Goal: Task Accomplishment & Management: Complete application form

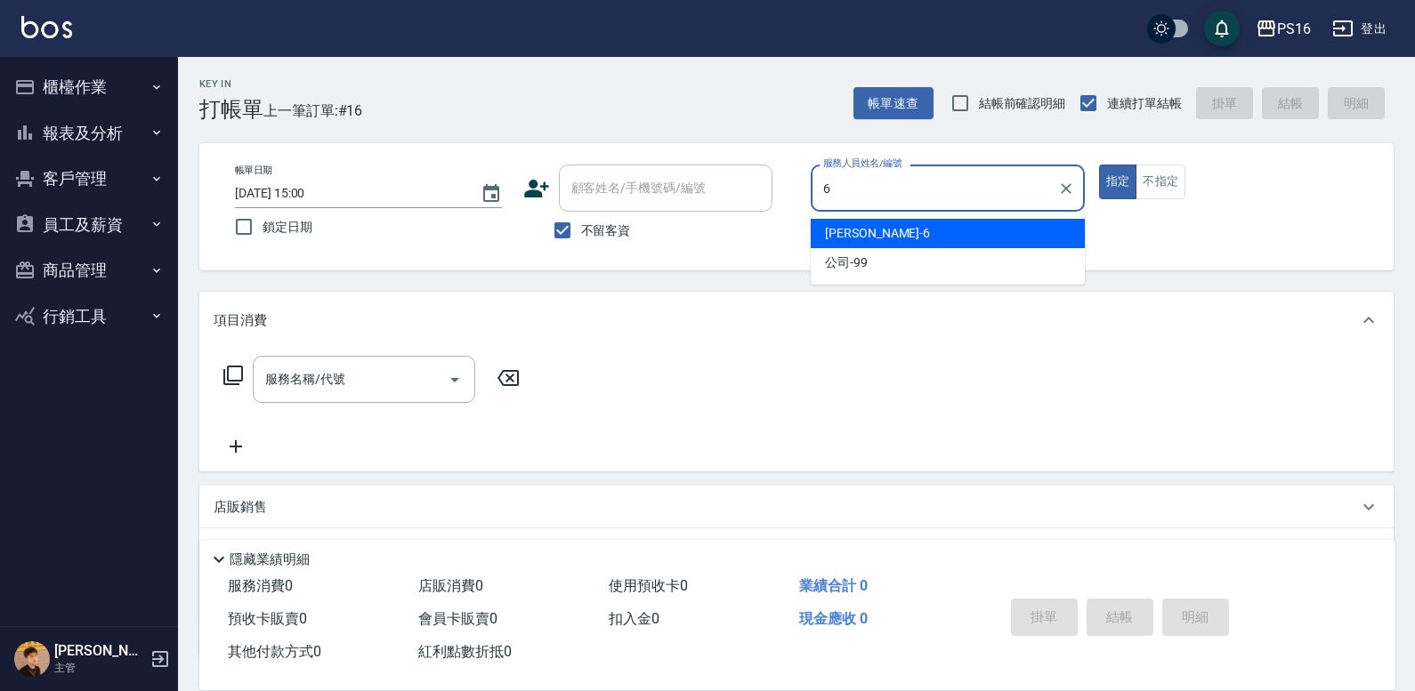
type input "[PERSON_NAME]-6"
type button "true"
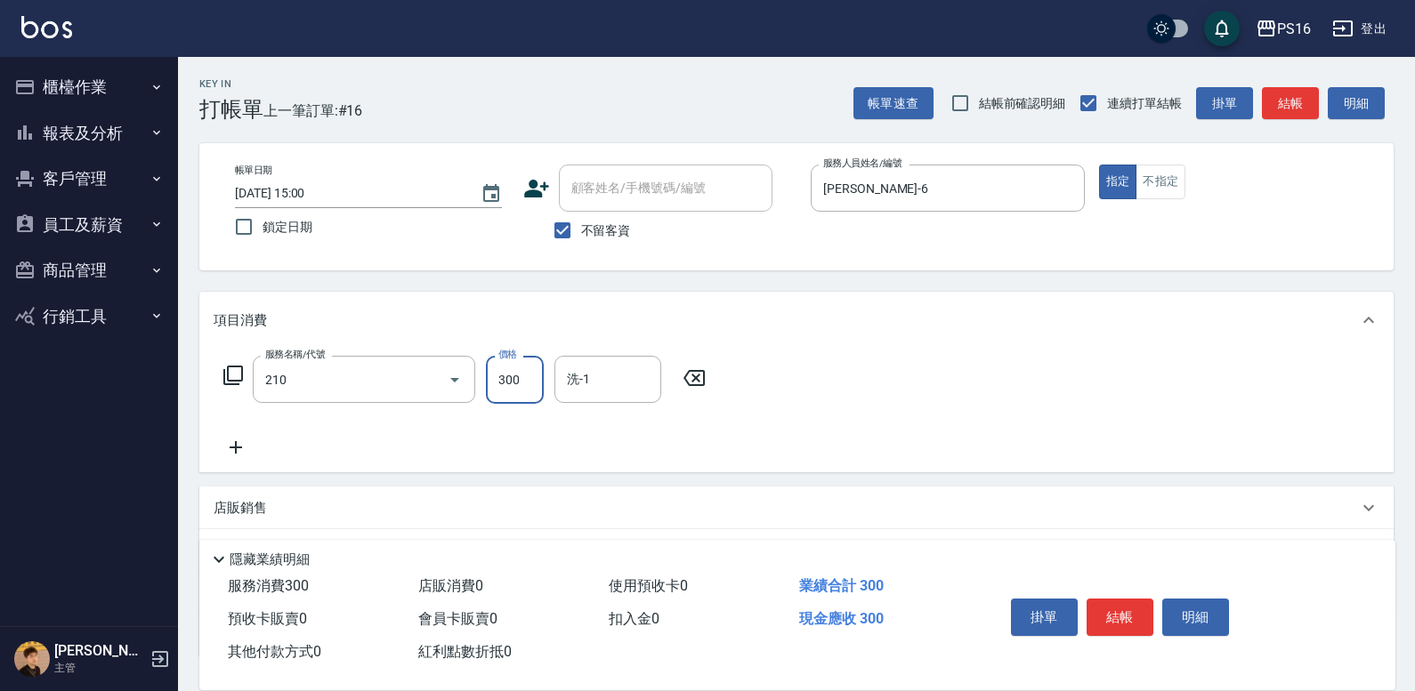
type input "[PERSON_NAME]洗髮精(210)"
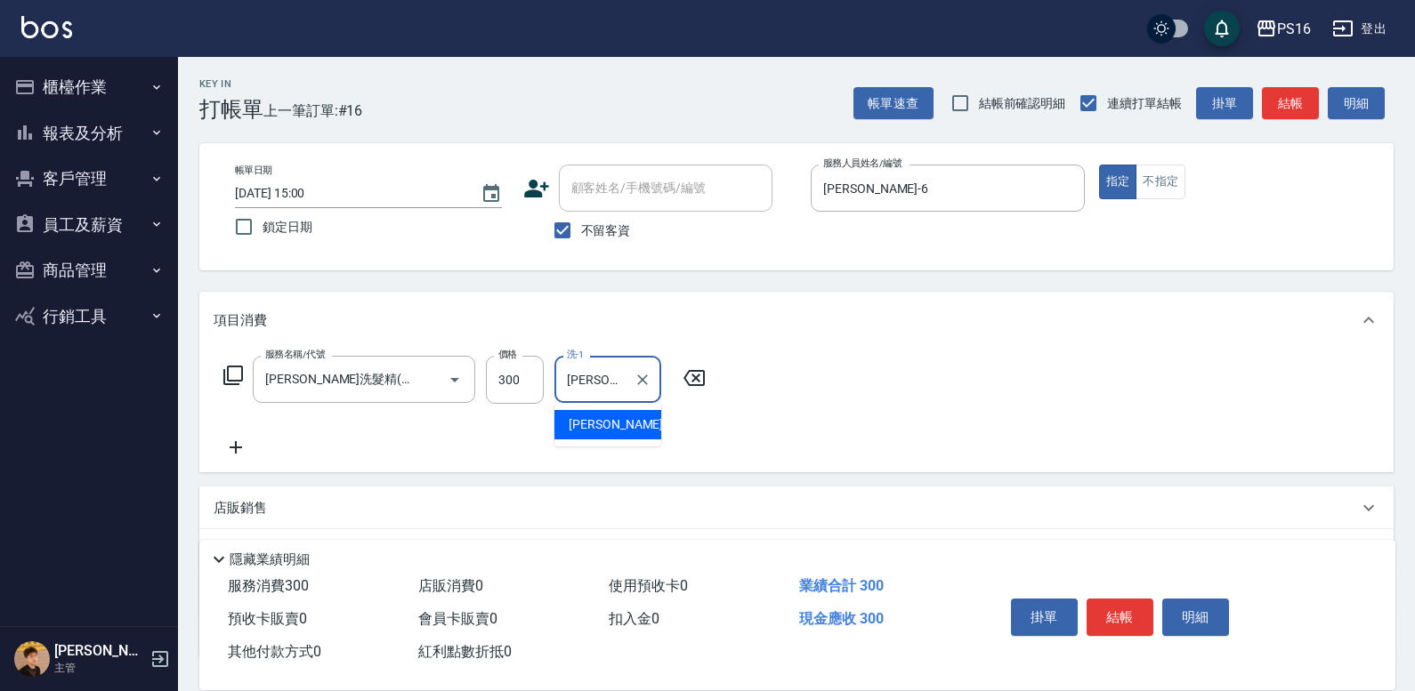
type input "[PERSON_NAME]-28"
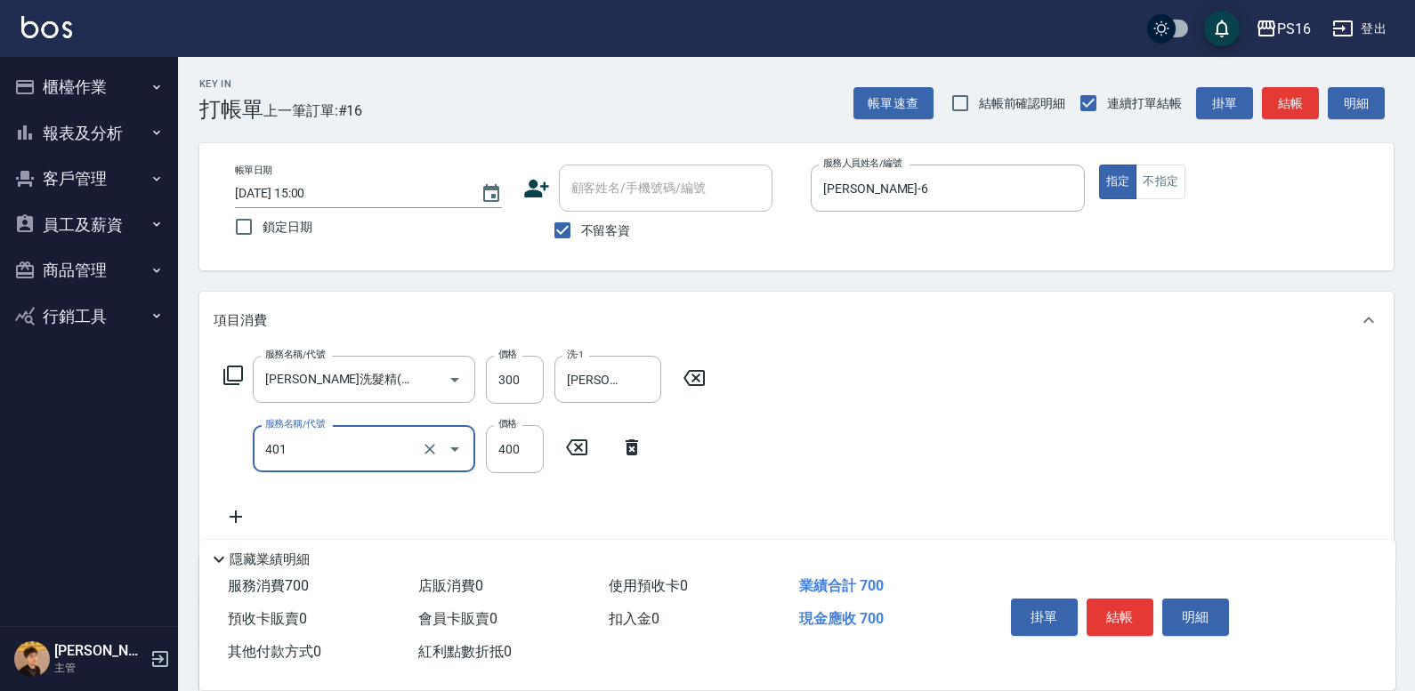
type input "剪髮(401)"
type input "200"
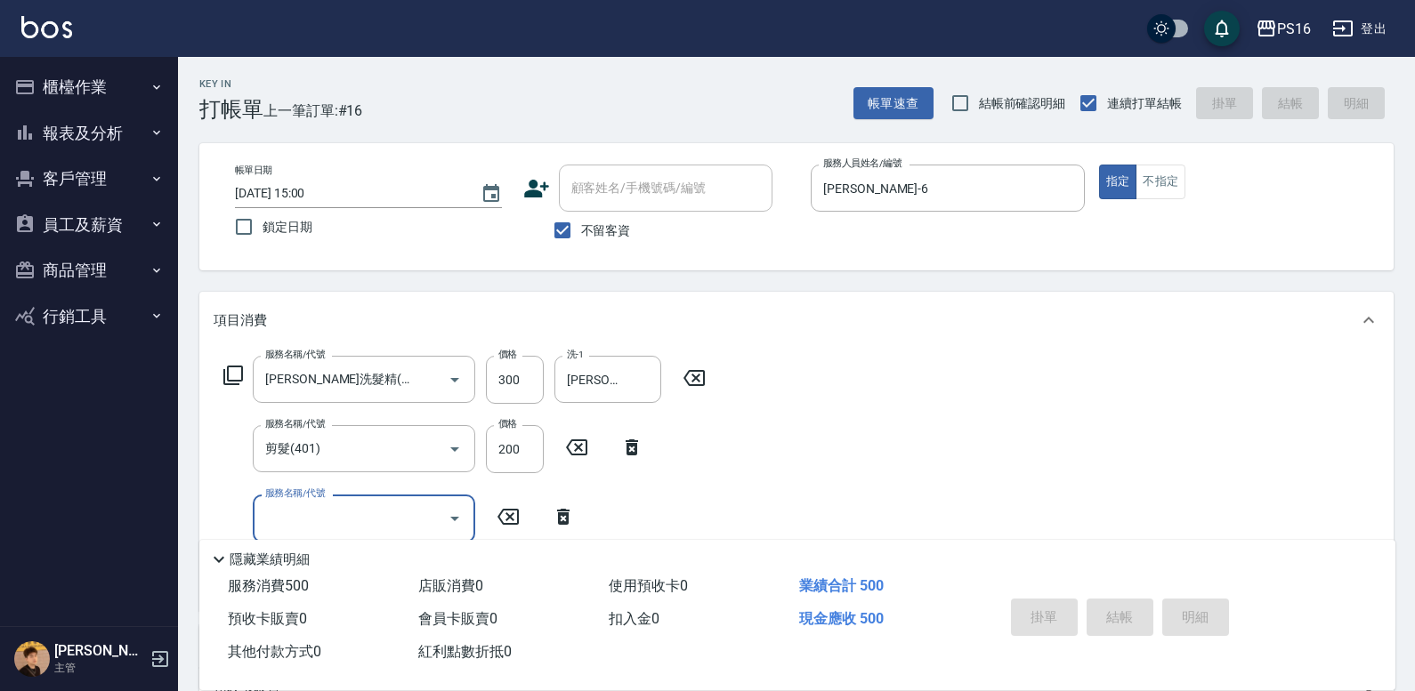
type input "[DATE] 16:25"
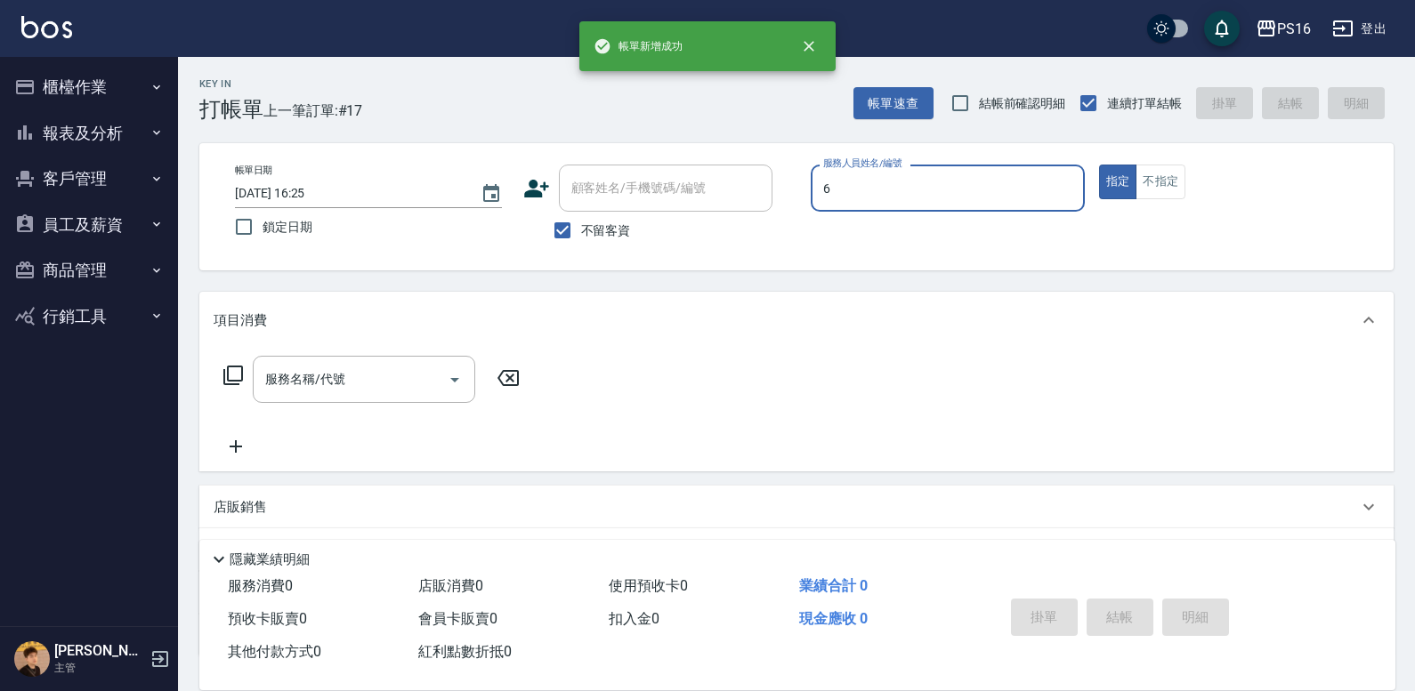
type input "[PERSON_NAME]-6"
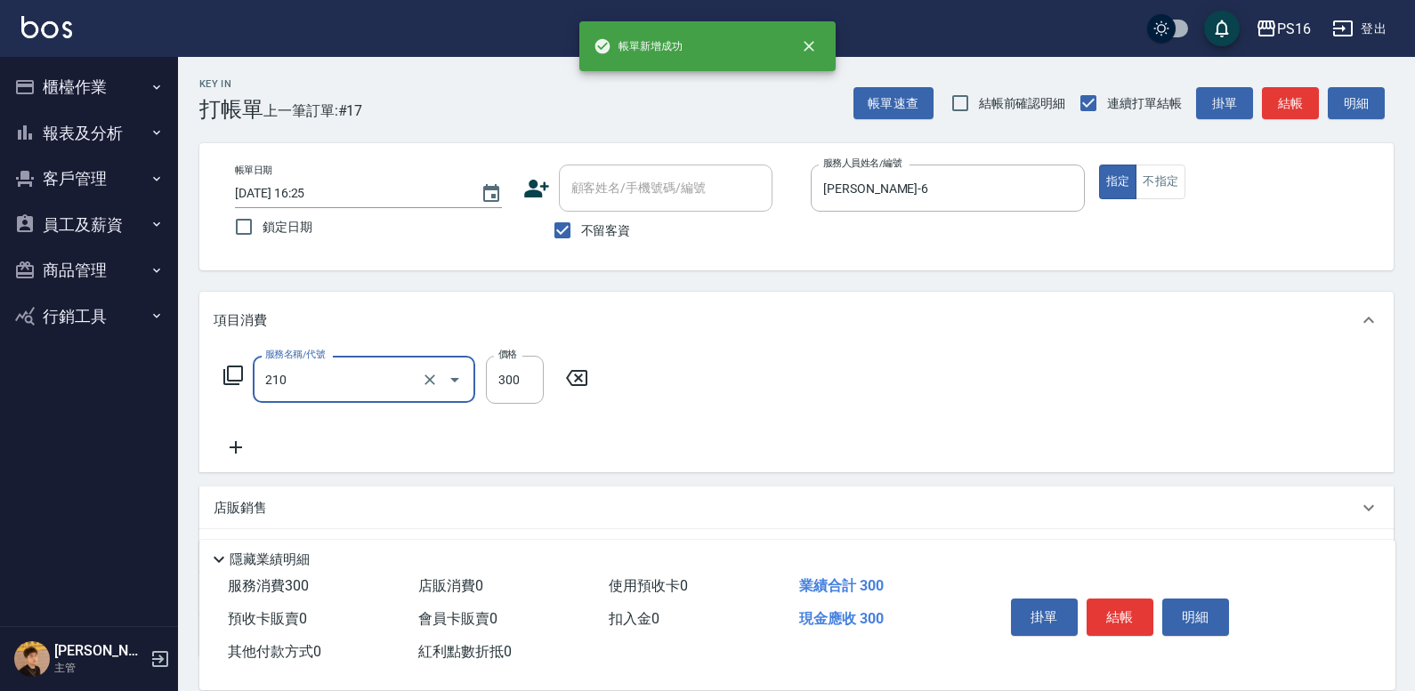
type input "[PERSON_NAME]洗髮精(210)"
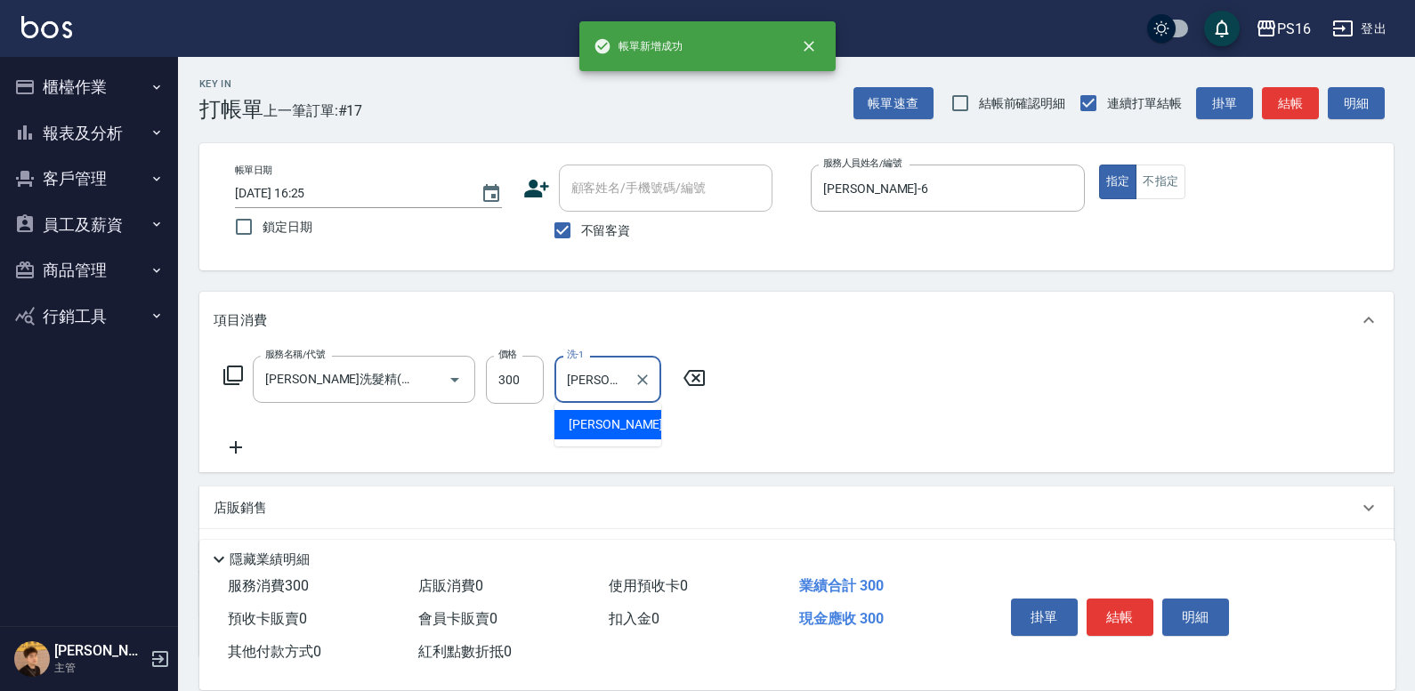
type input "[PERSON_NAME]-21"
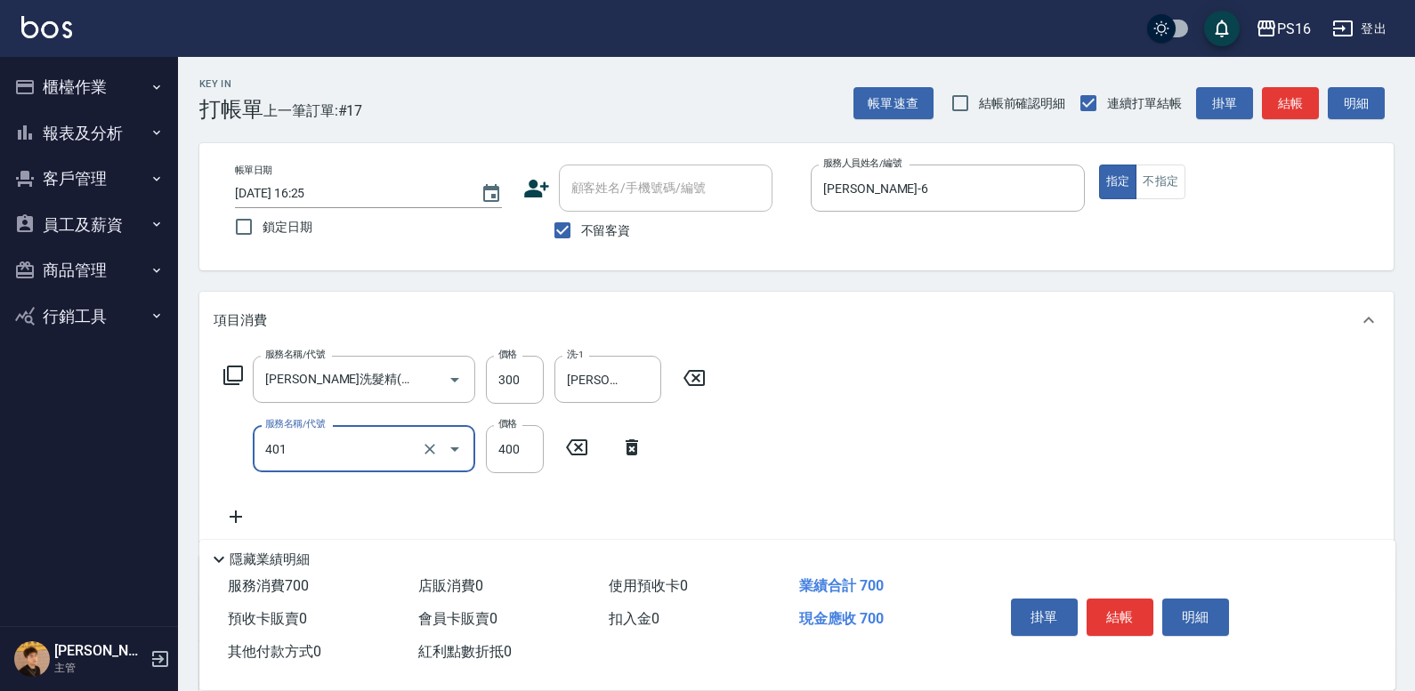
type input "剪髮(401)"
type input "100"
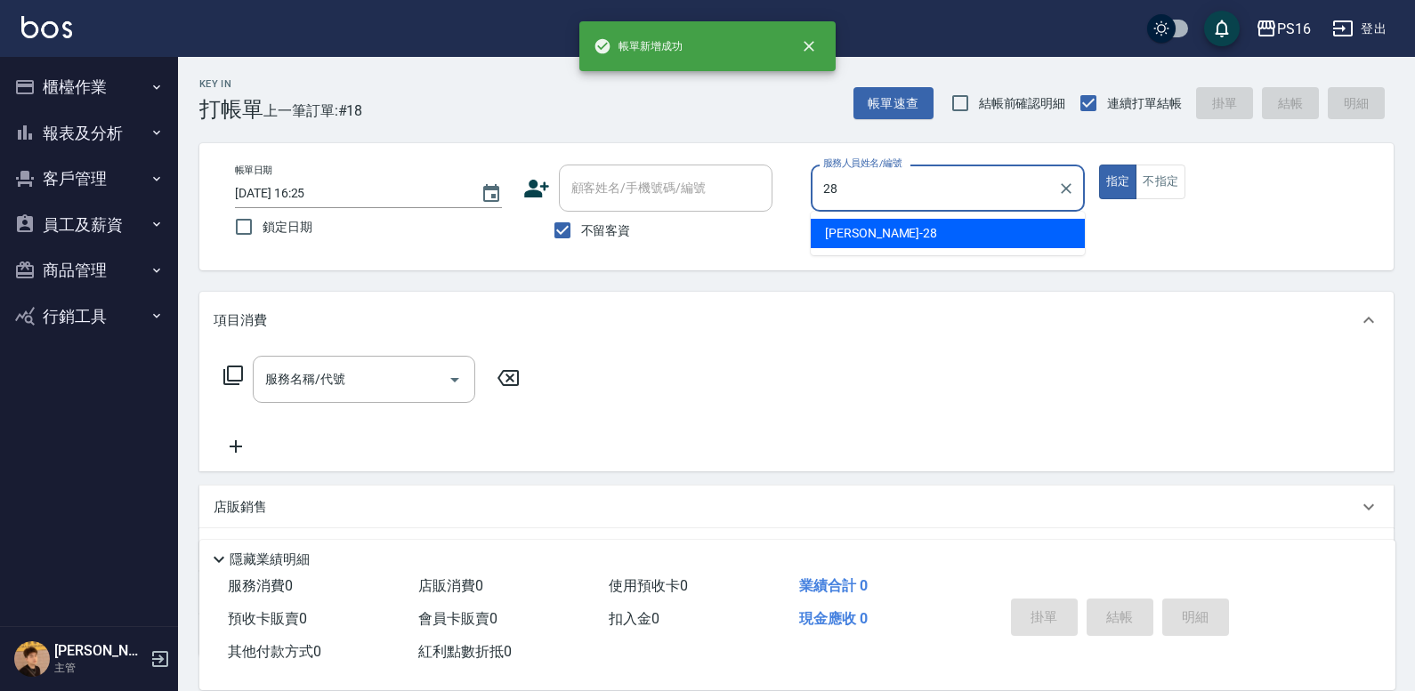
type input "[PERSON_NAME]-28"
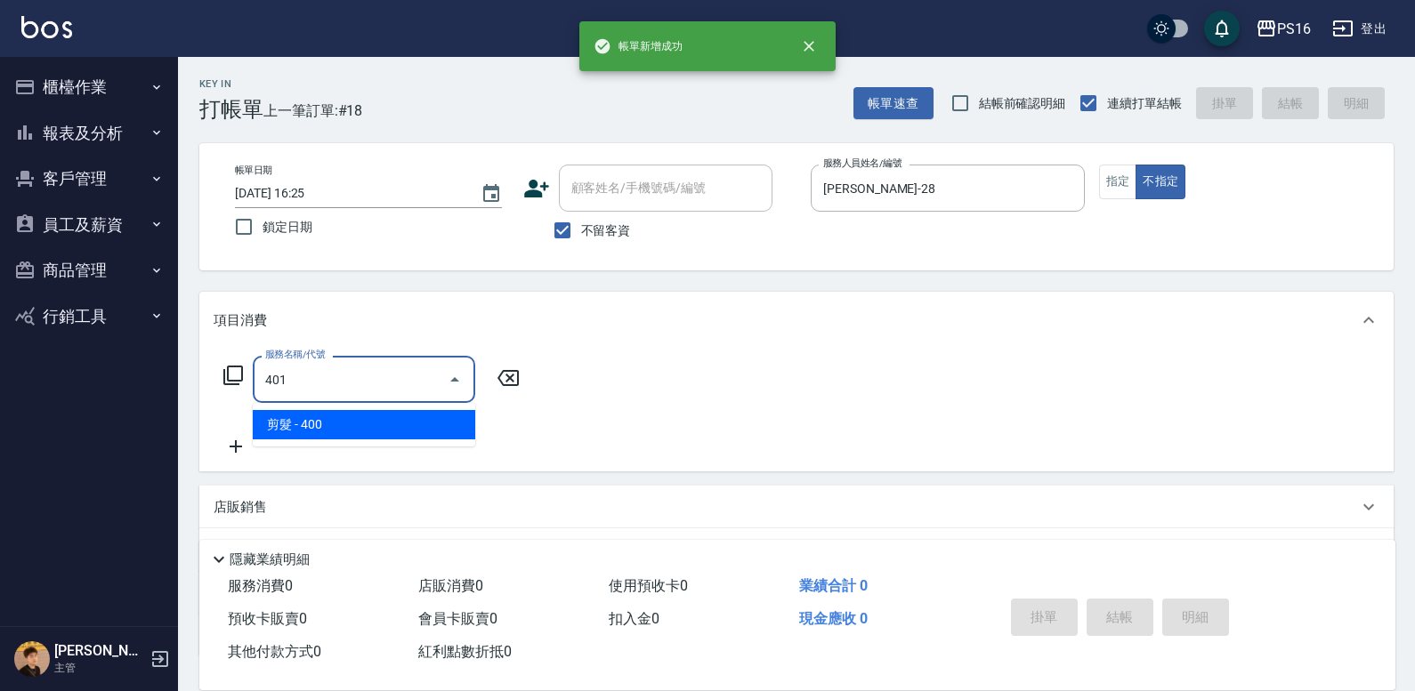
type input "剪髮(401)"
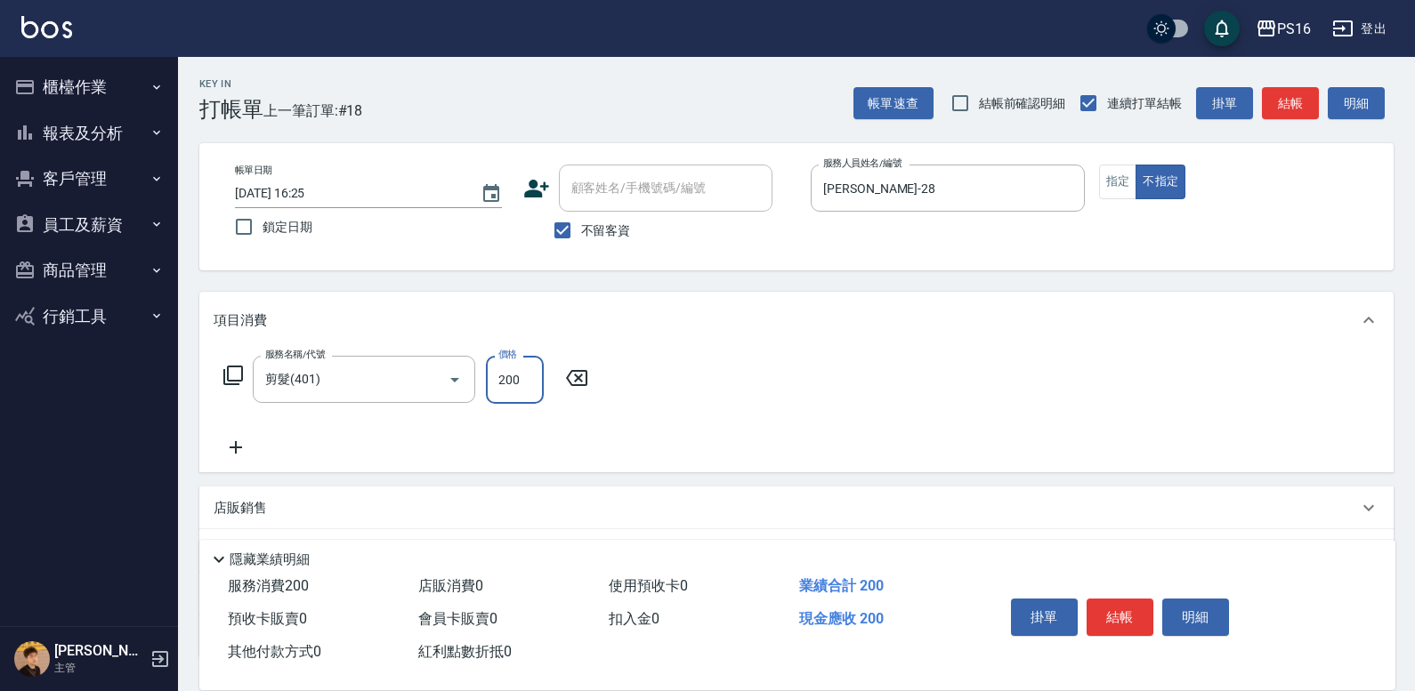
type input "200"
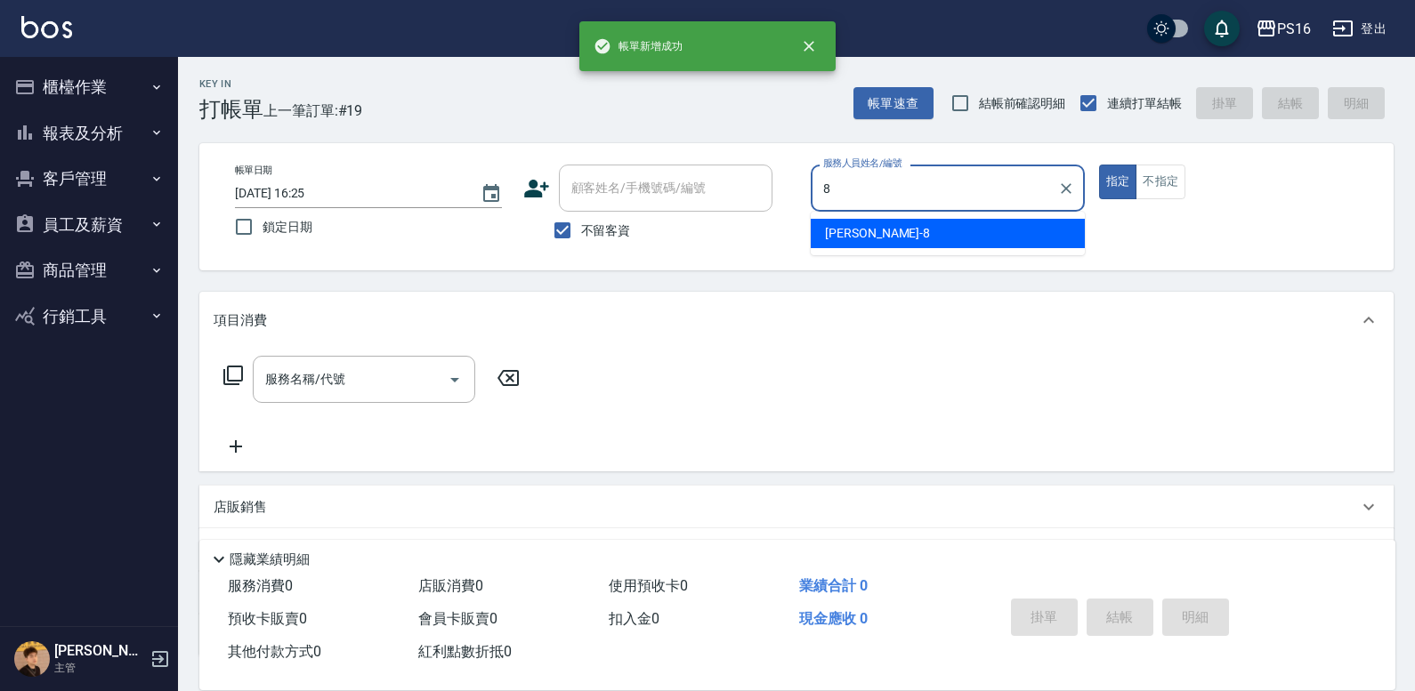
type input "[PERSON_NAME]-8"
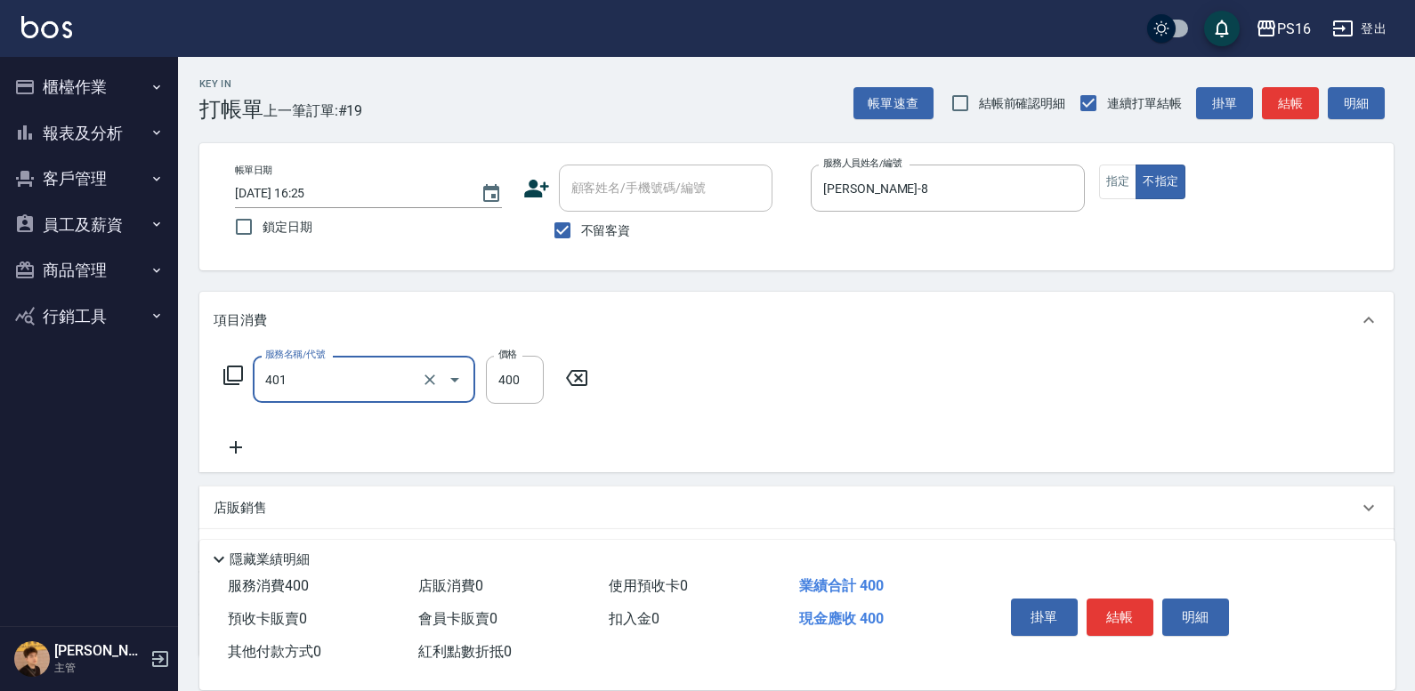
type input "剪髮(401)"
type input "150"
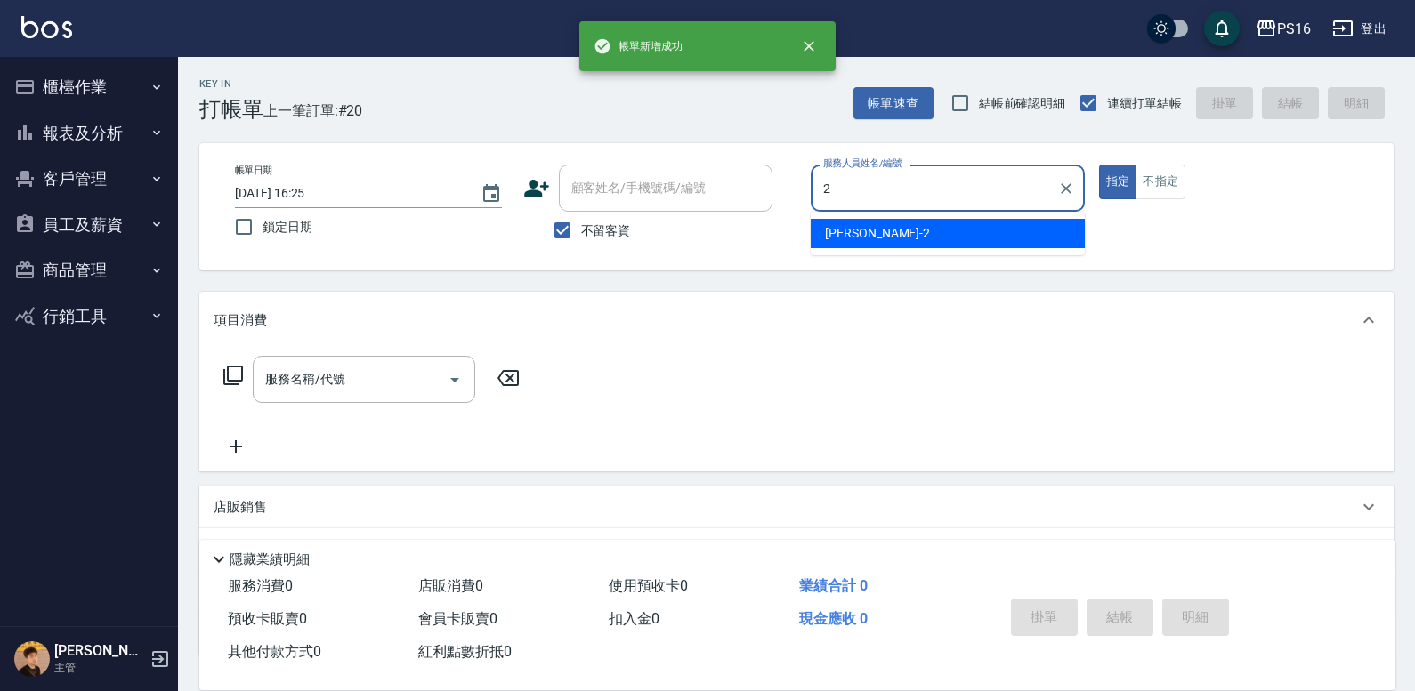
type input "[PERSON_NAME]-2"
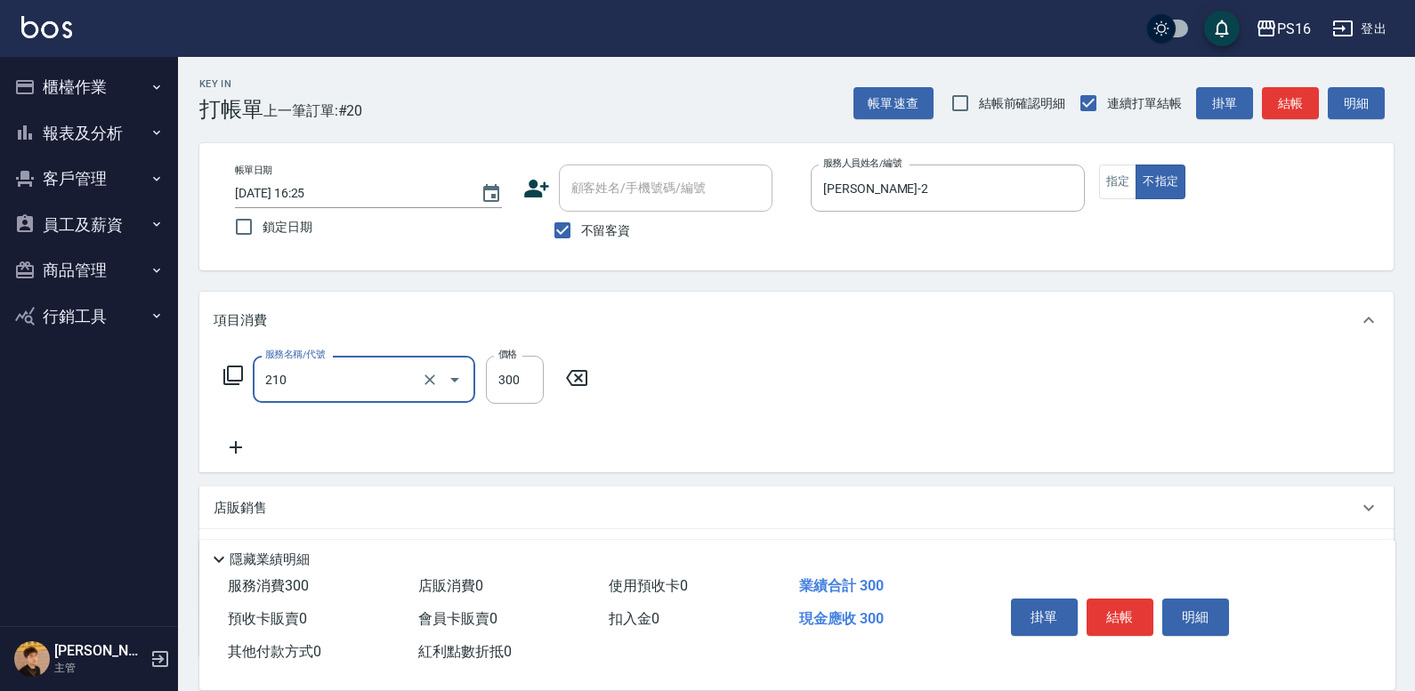
type input "[PERSON_NAME]洗髮精(210)"
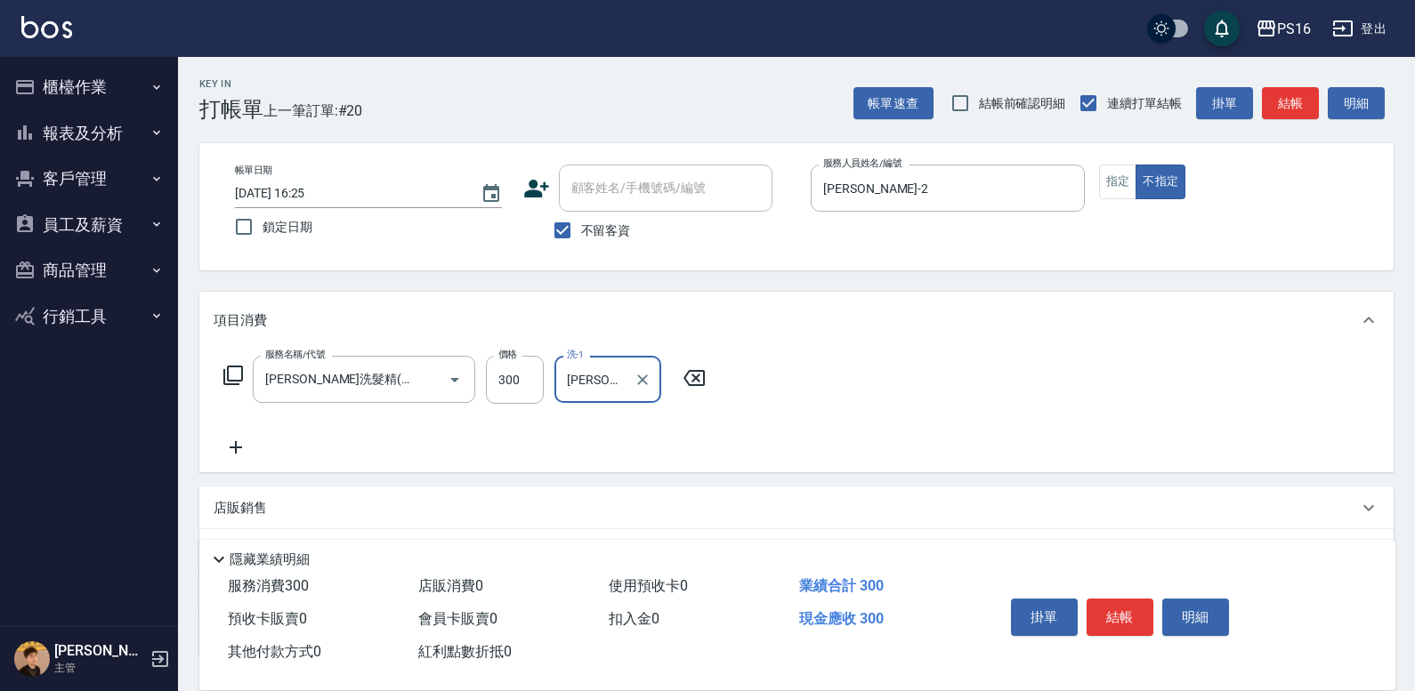
type input "[PERSON_NAME]-21"
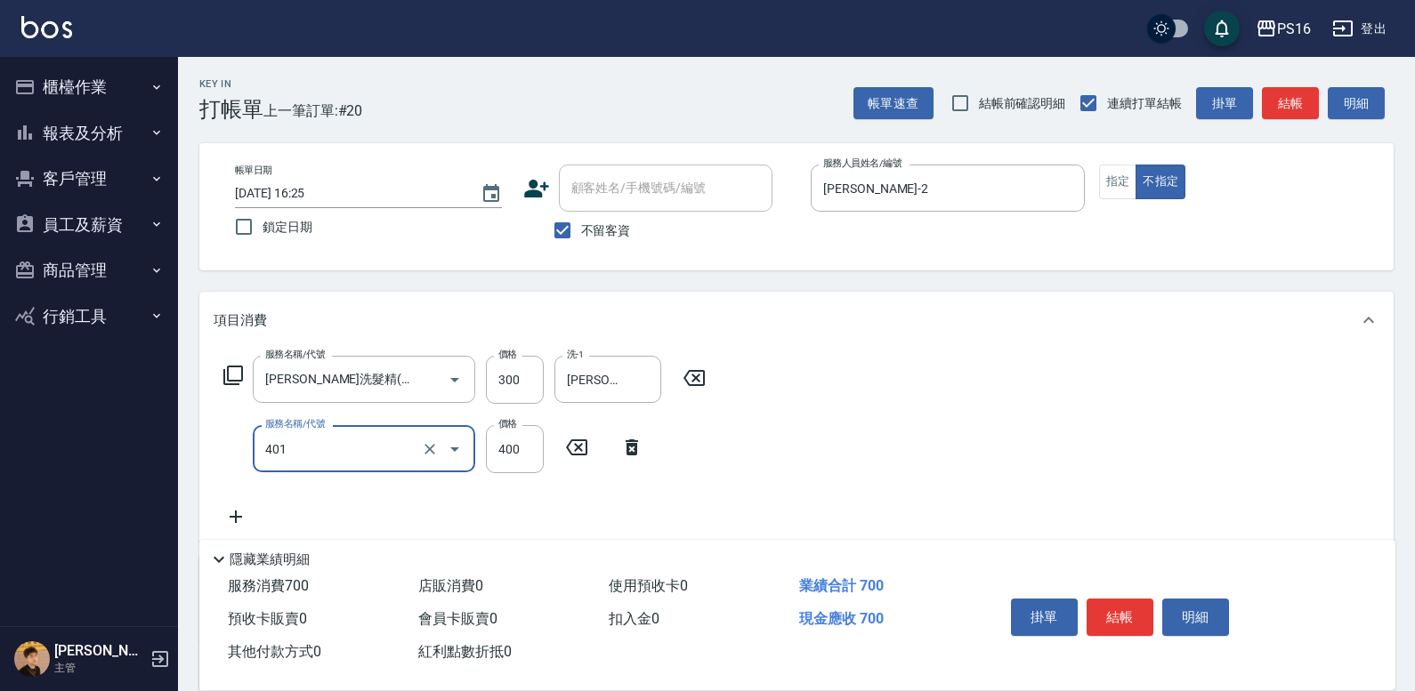
type input "剪髮(401)"
type input "200"
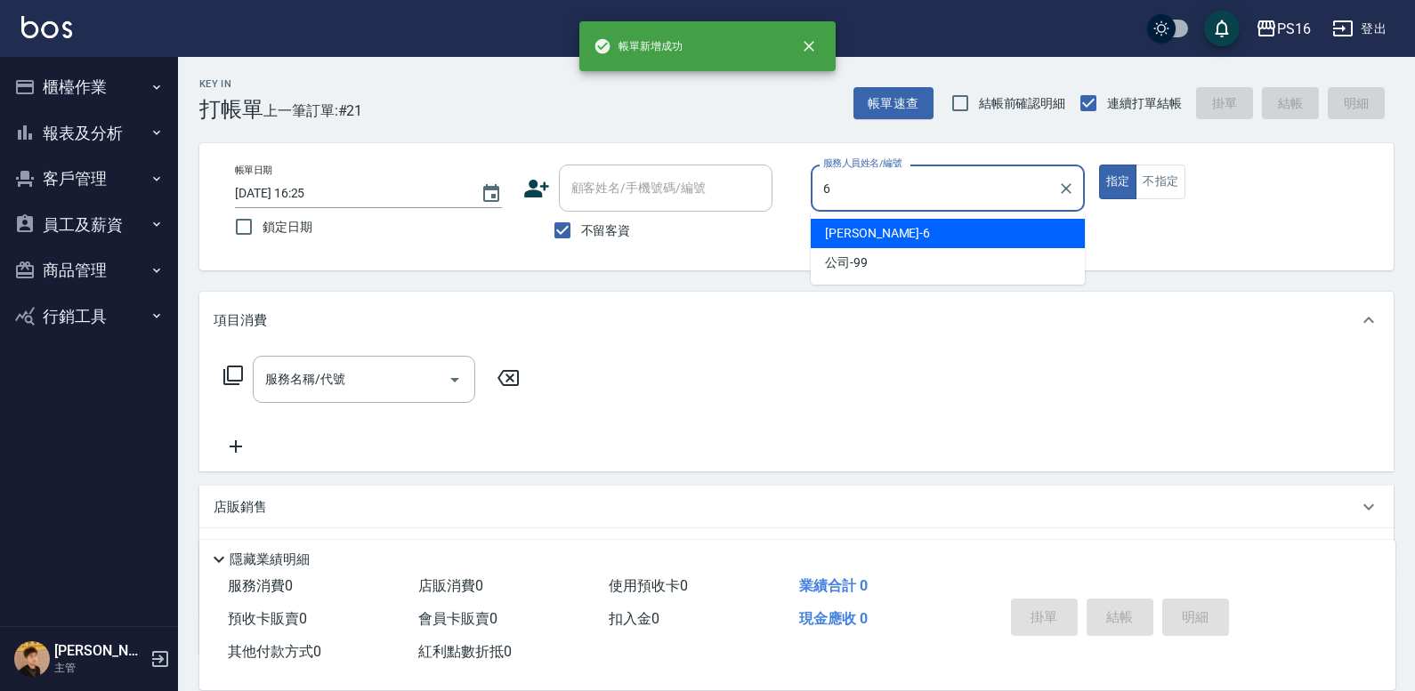
type input "[PERSON_NAME]-6"
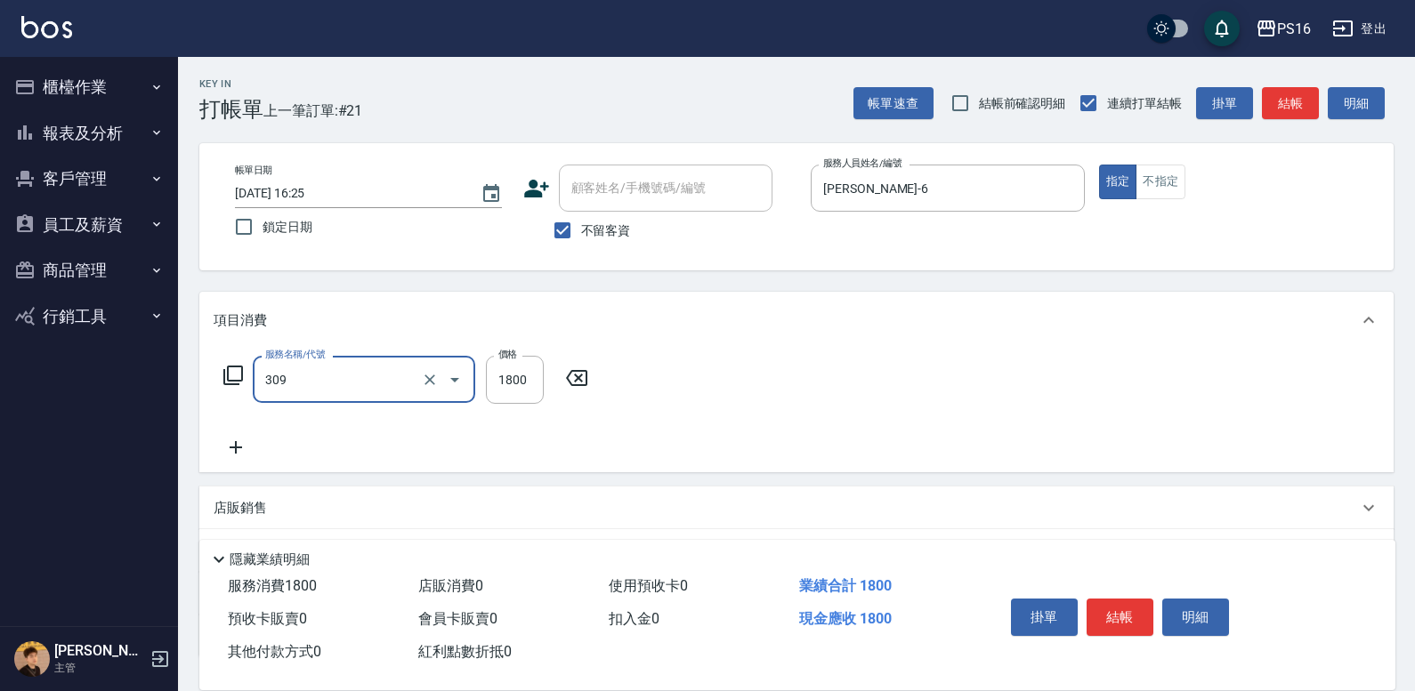
type input "活性碳離子燙1800(309)"
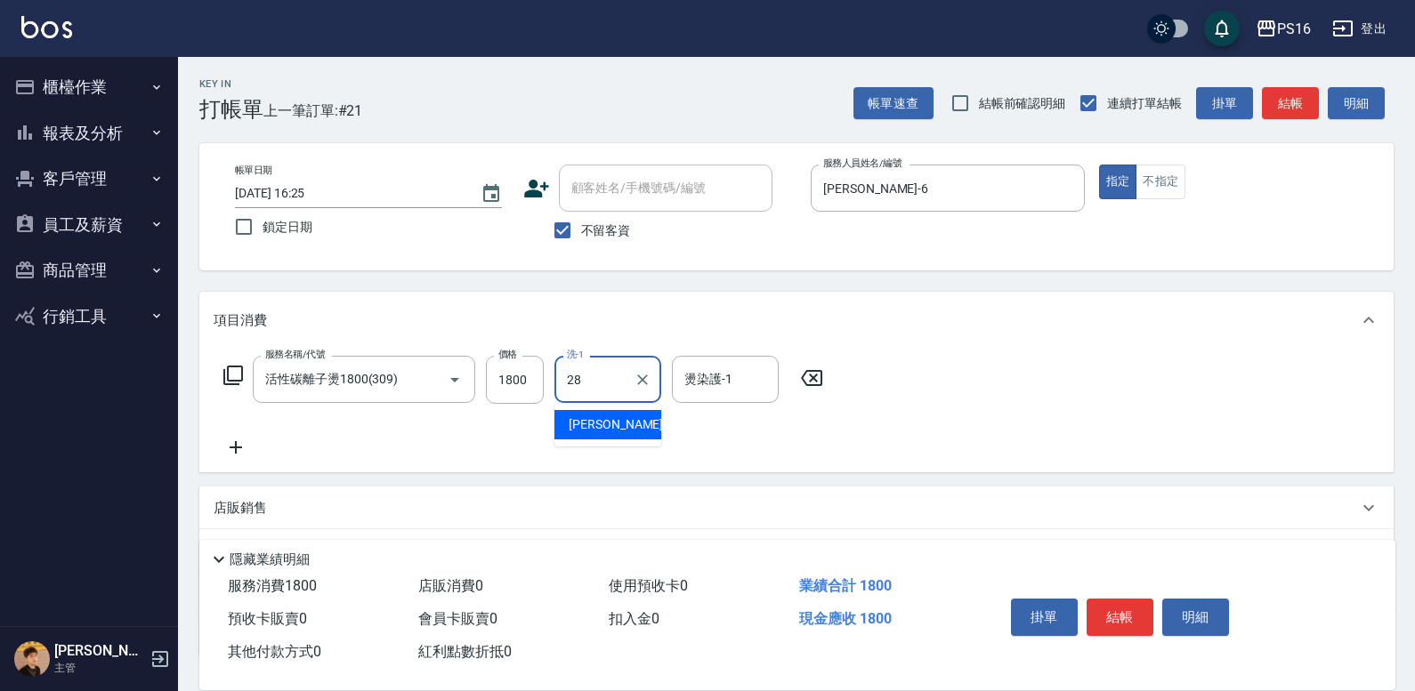
type input "[PERSON_NAME]-28"
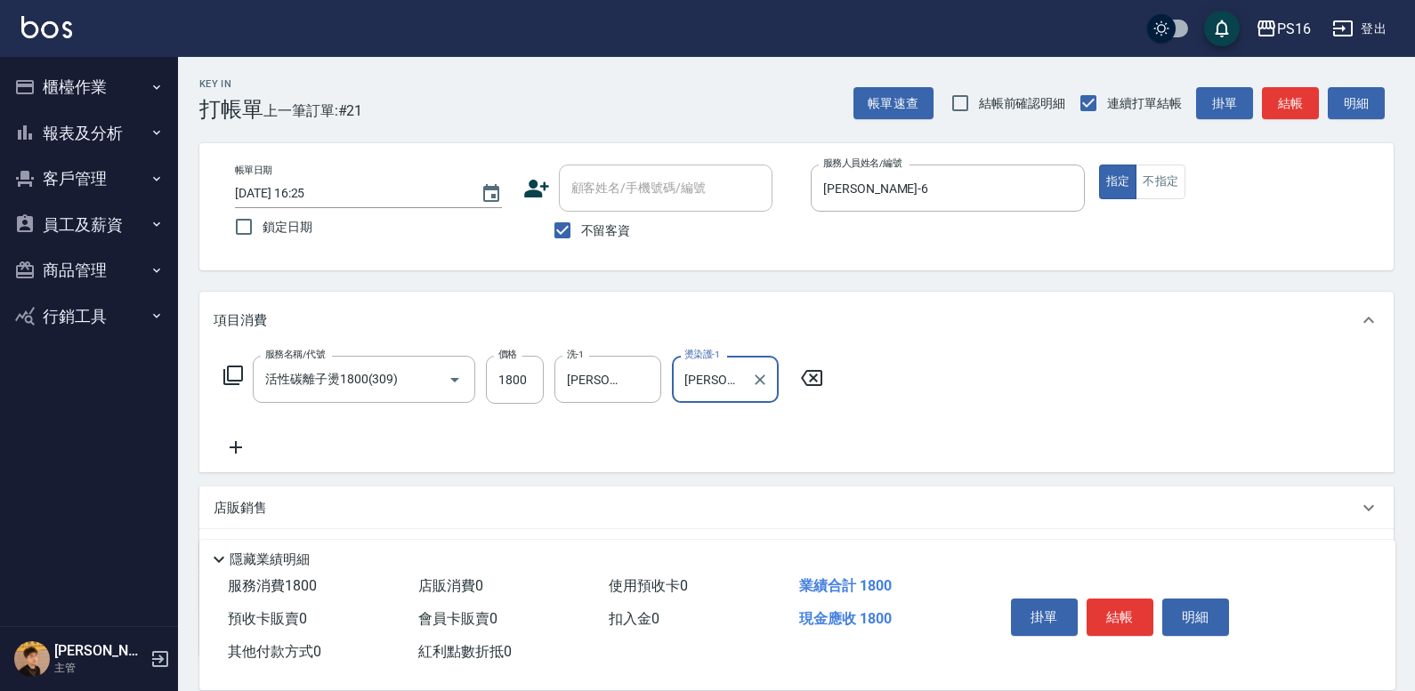
type input "[PERSON_NAME]-28"
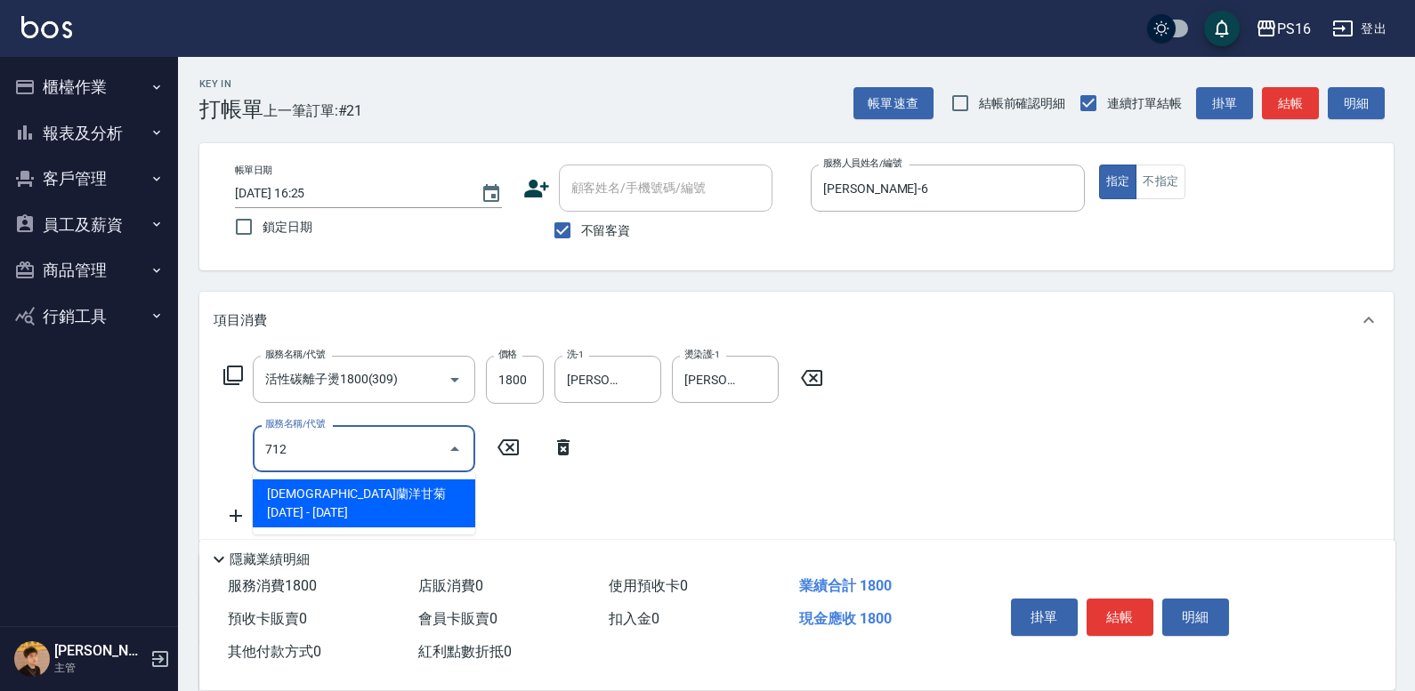
type input "[DEMOGRAPHIC_DATA]蘭洋甘菊1000(712)"
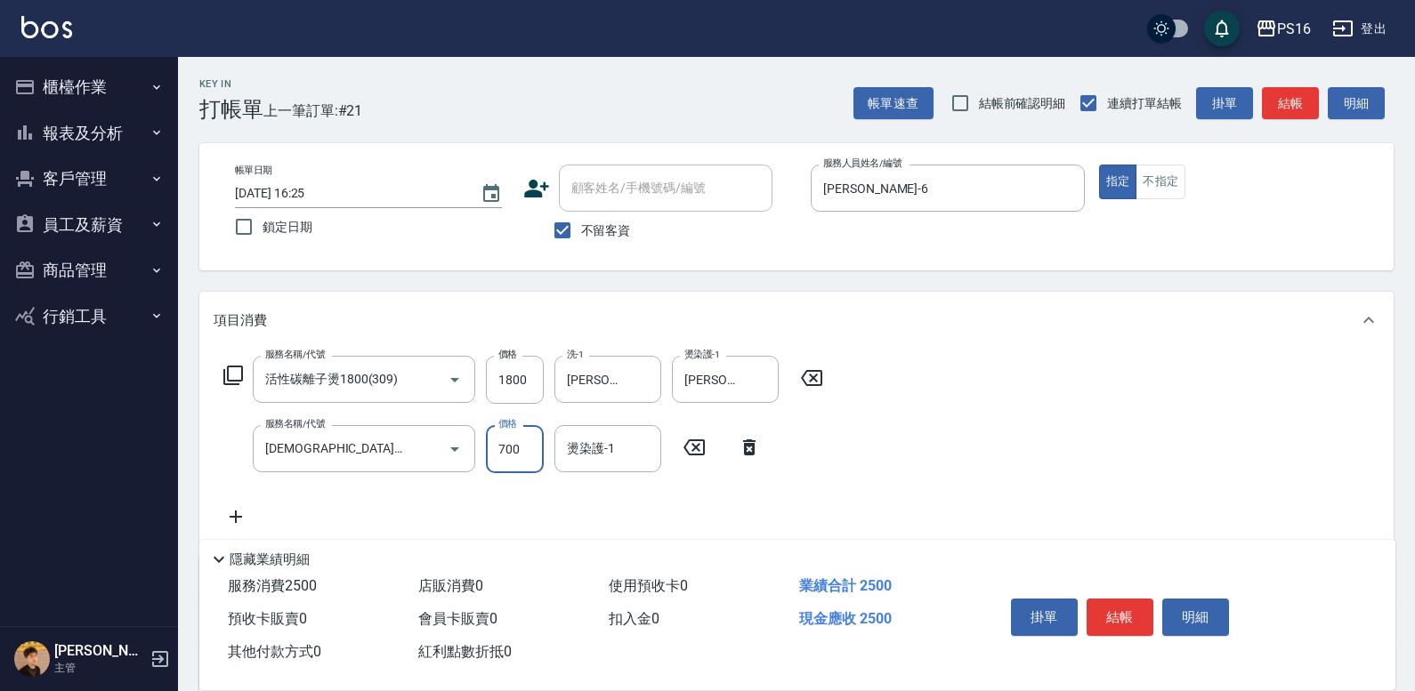
type input "700"
type input "[PERSON_NAME]-28"
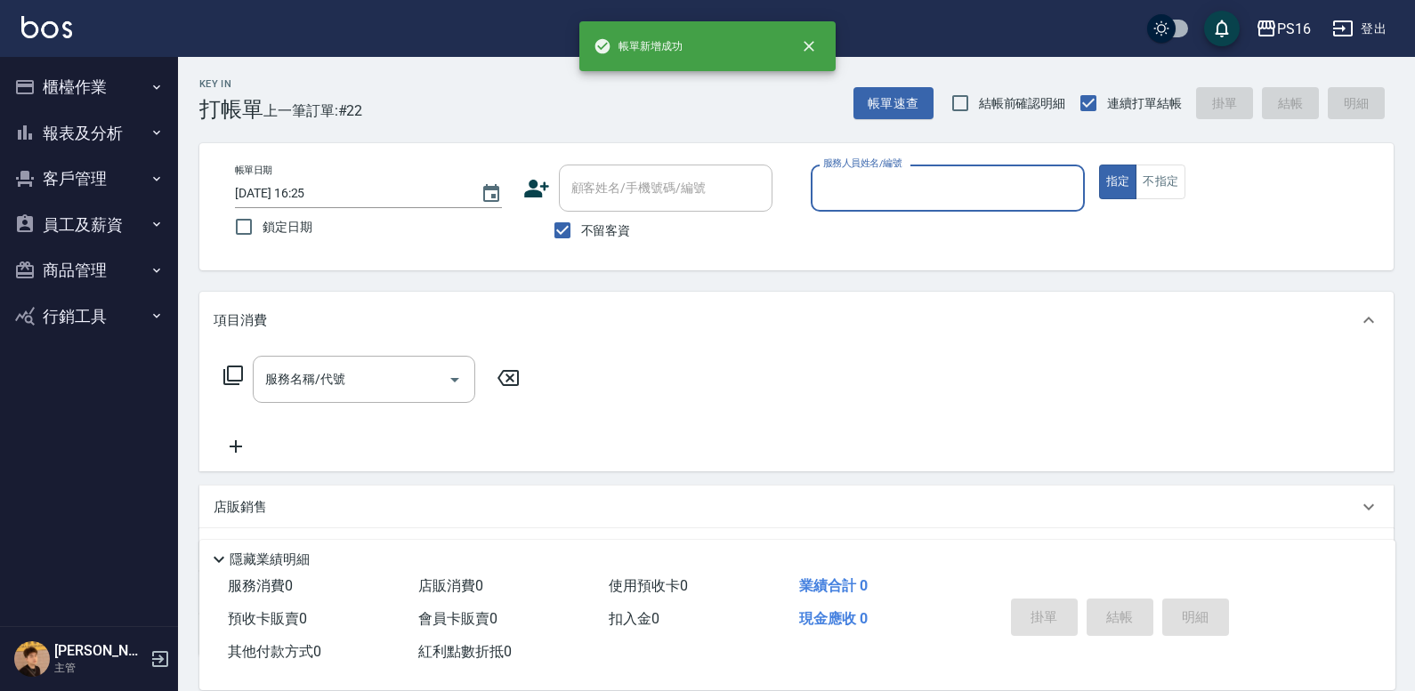
type input "0"
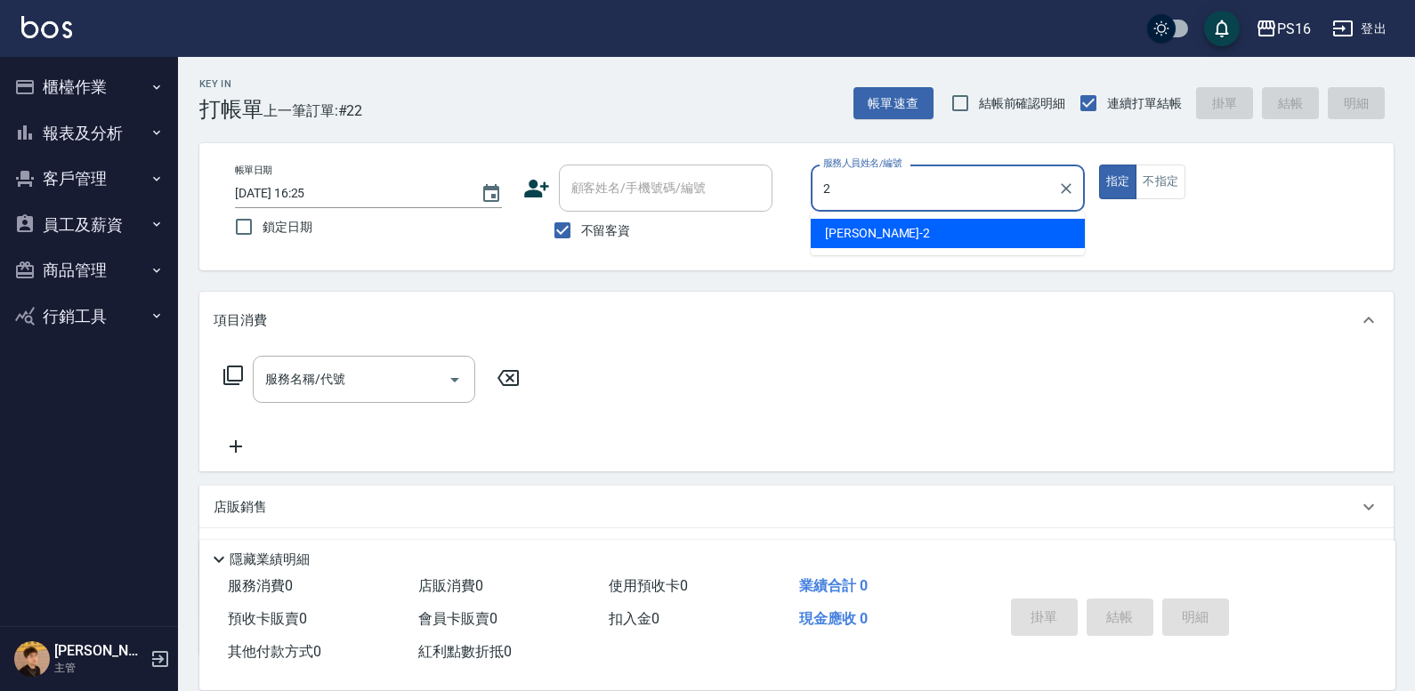
type input "[PERSON_NAME]-2"
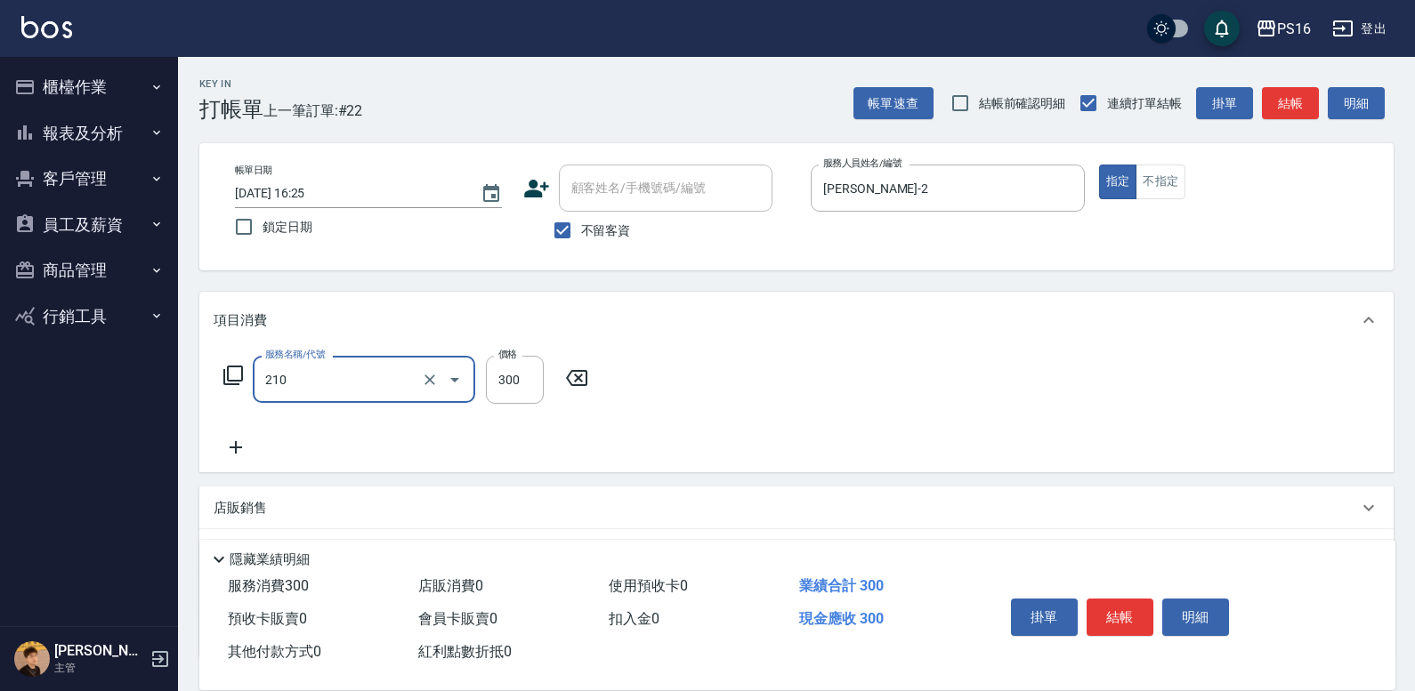
type input "[PERSON_NAME]洗髮精(210)"
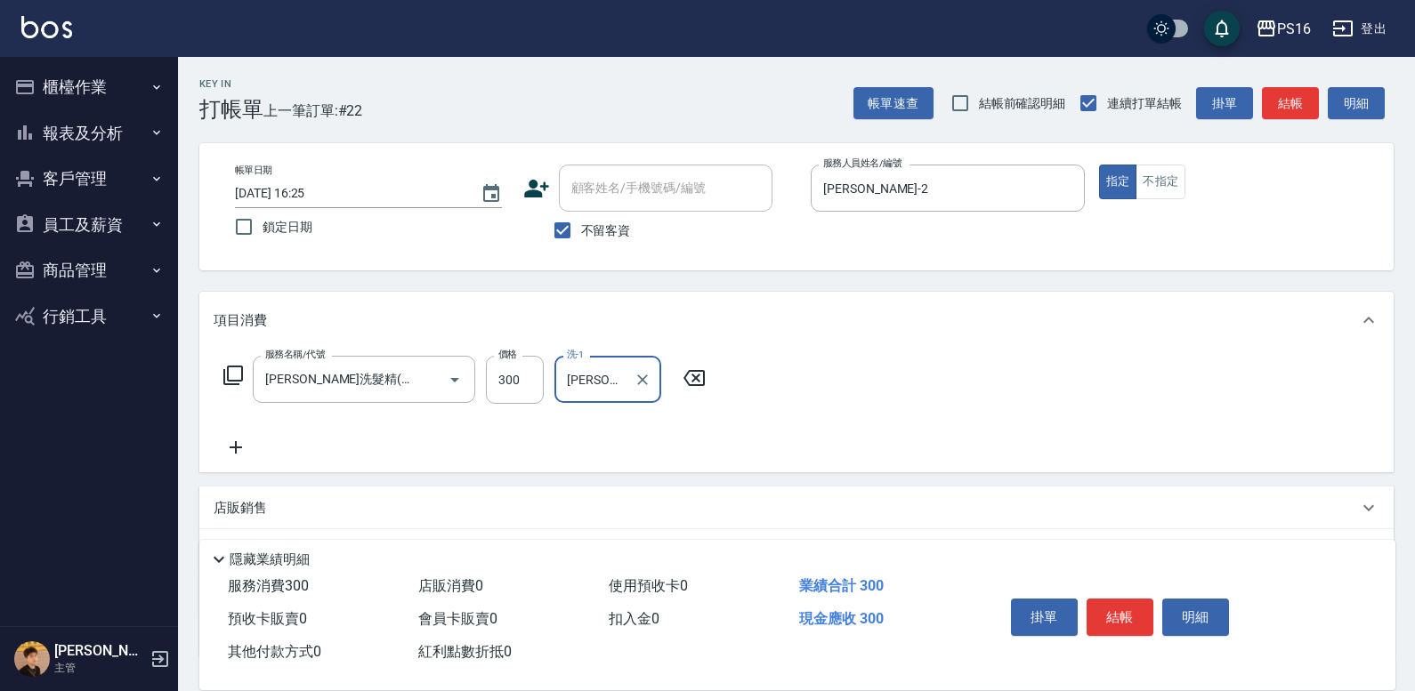
type input "[PERSON_NAME]-20"
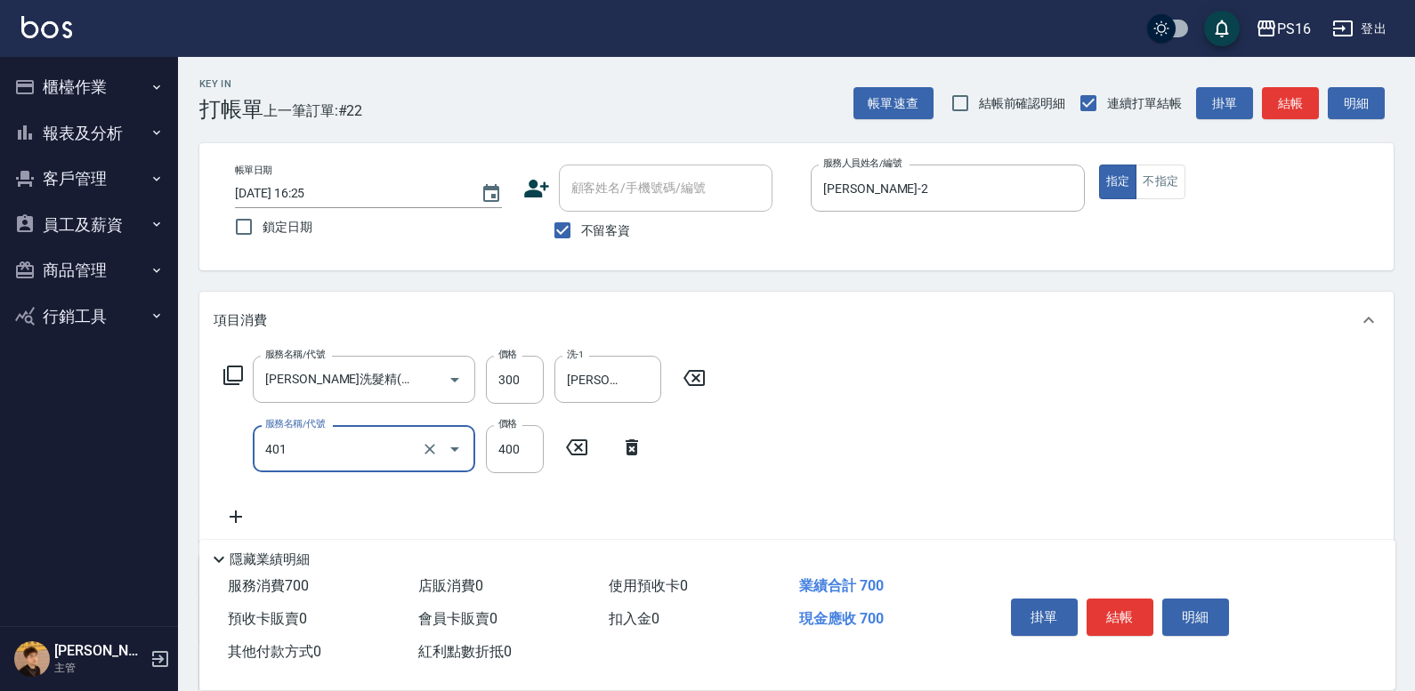
type input "剪髮(401)"
type input "300"
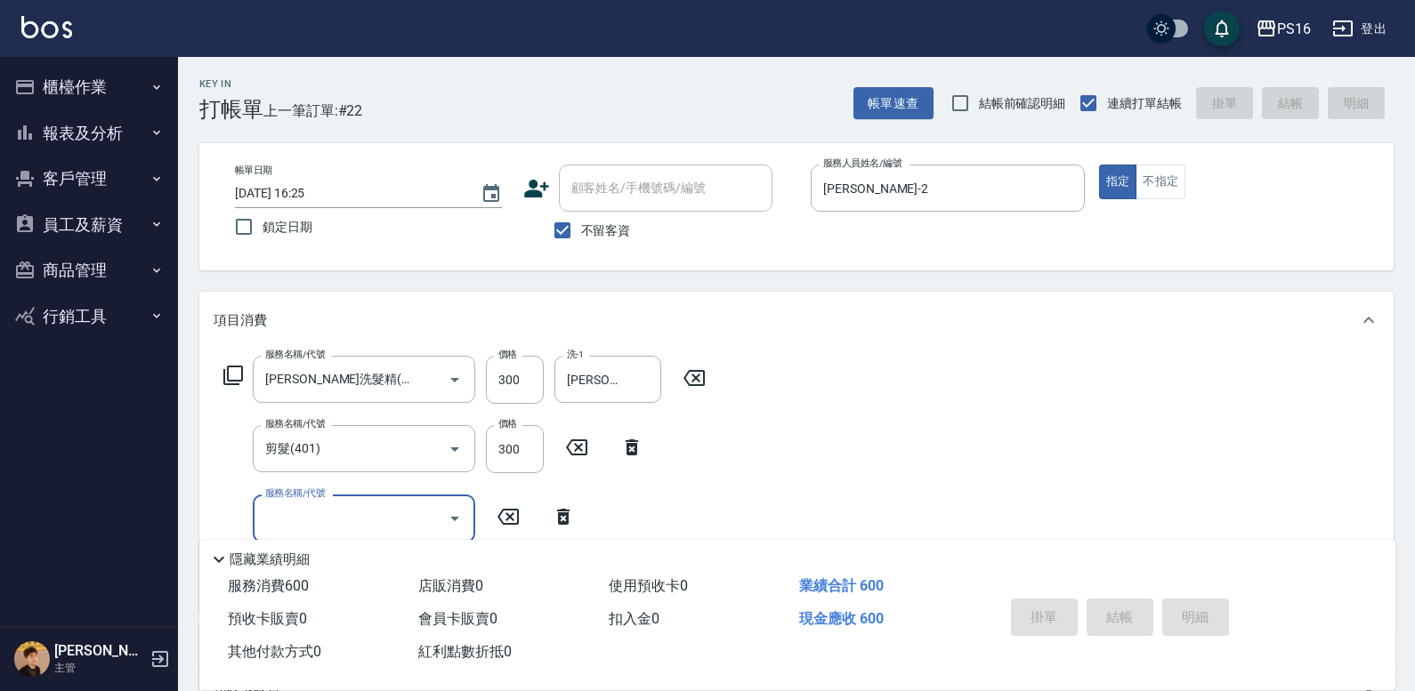
type input "[DATE] 16:26"
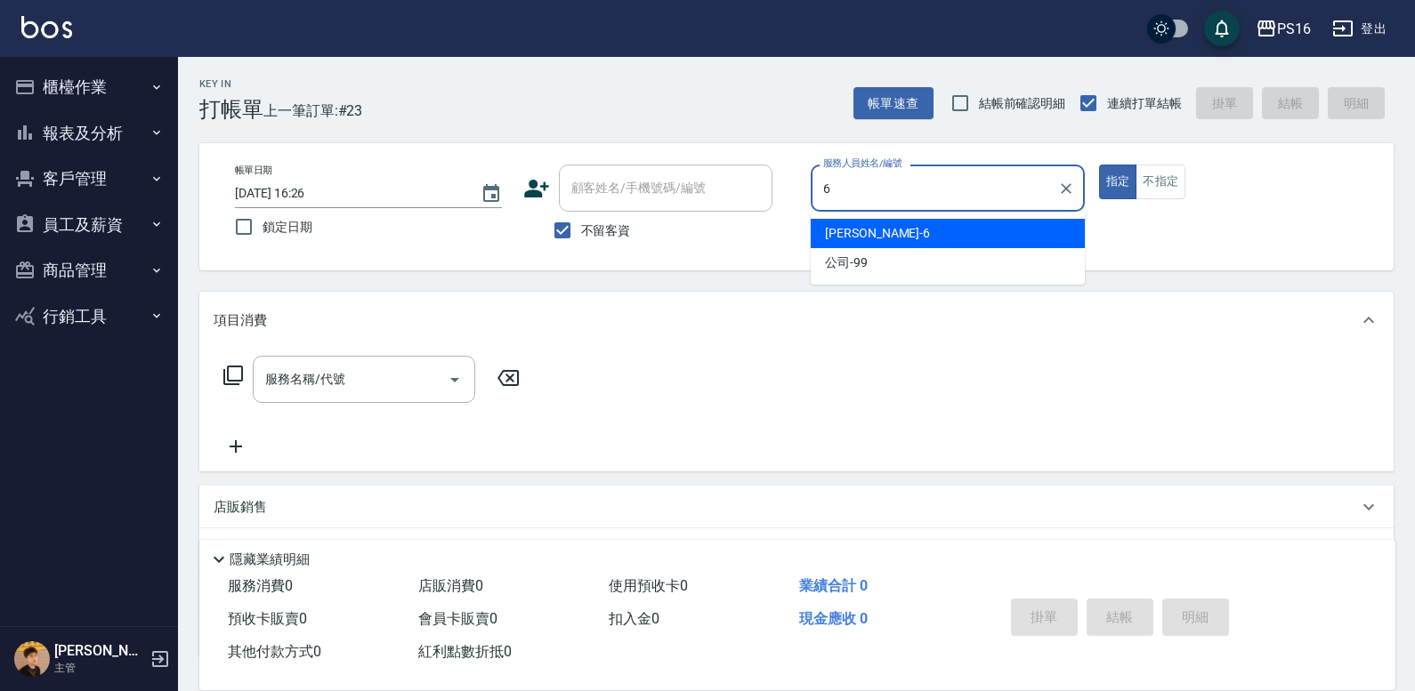
type input "[PERSON_NAME]-6"
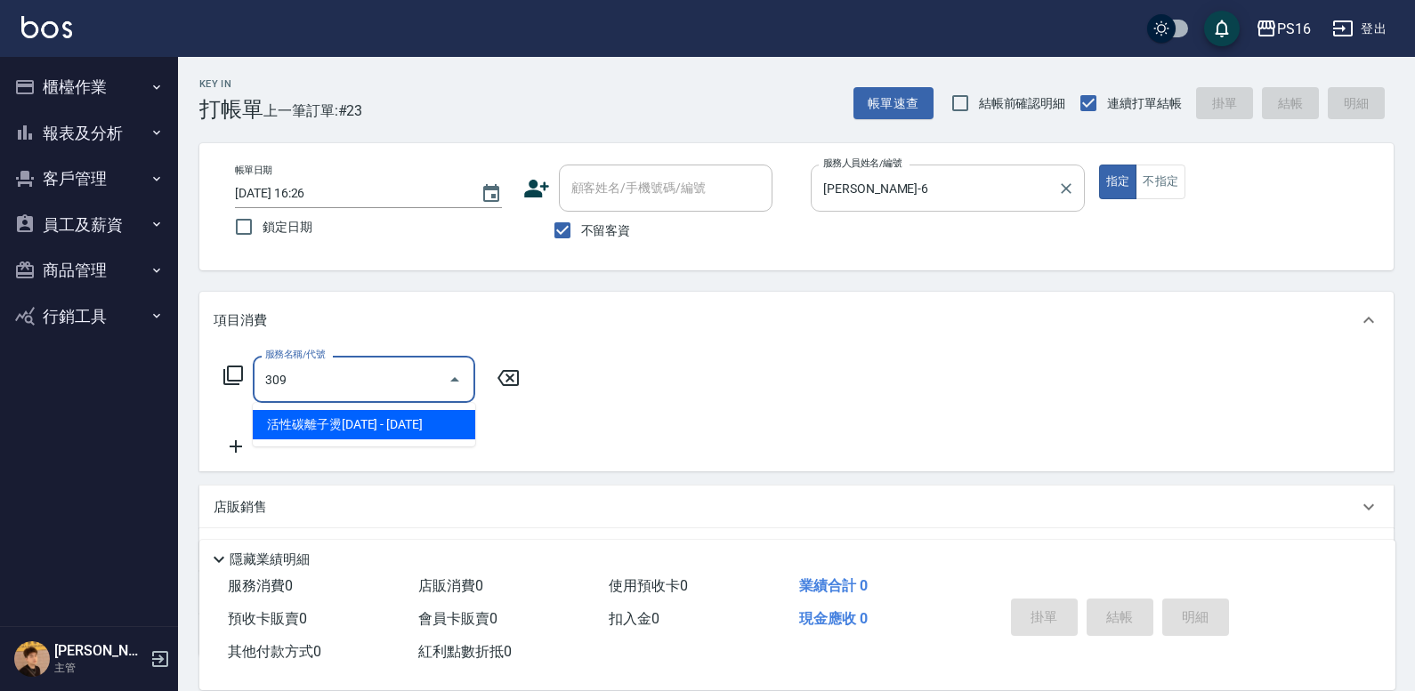
type input "活性碳離子燙1800(309)"
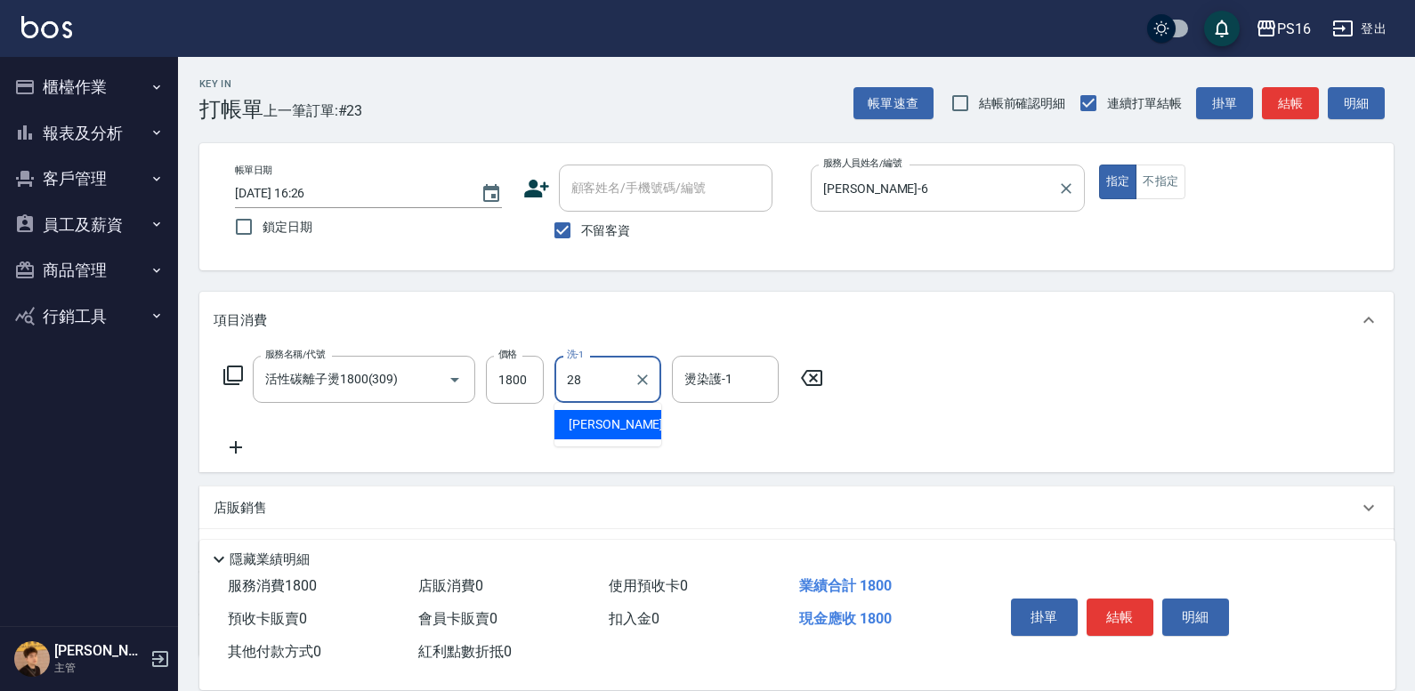
type input "[PERSON_NAME]-28"
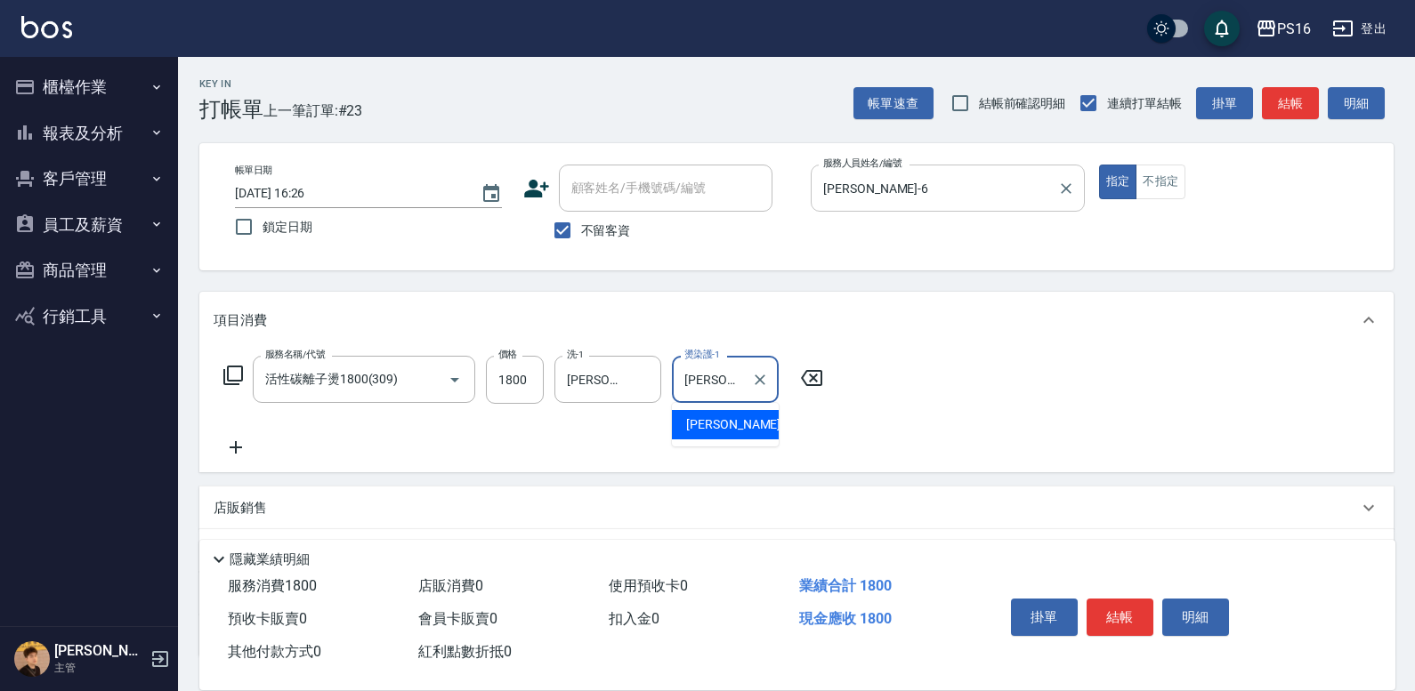
type input "[PERSON_NAME]-28"
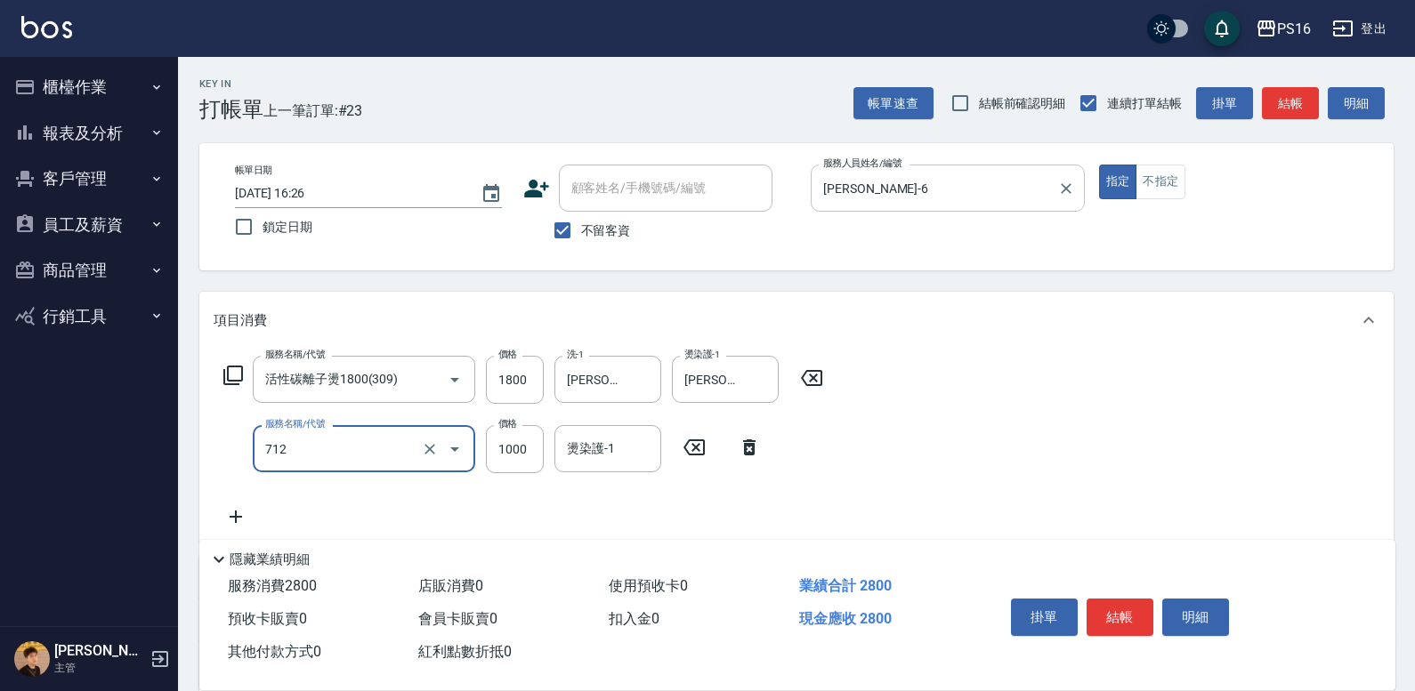
type input "[DEMOGRAPHIC_DATA]蘭洋甘菊1000(712)"
type input "700"
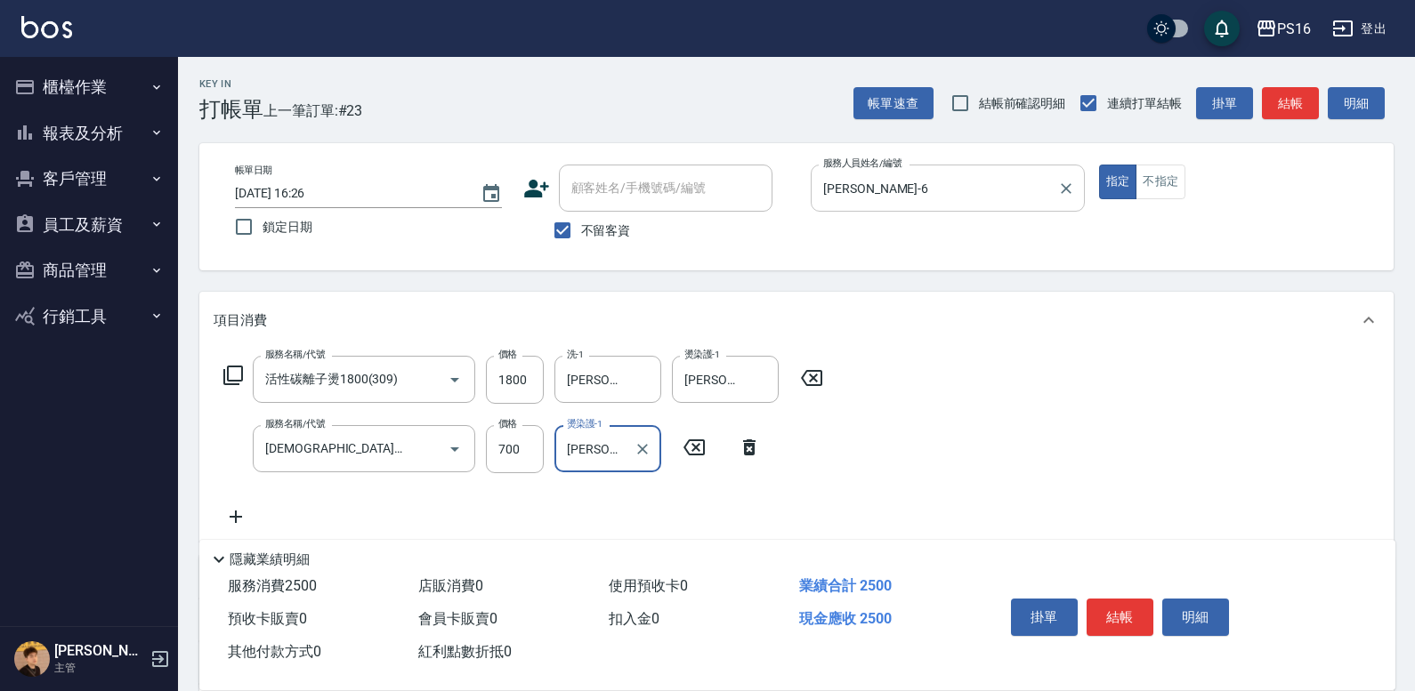
type input "[PERSON_NAME]-28"
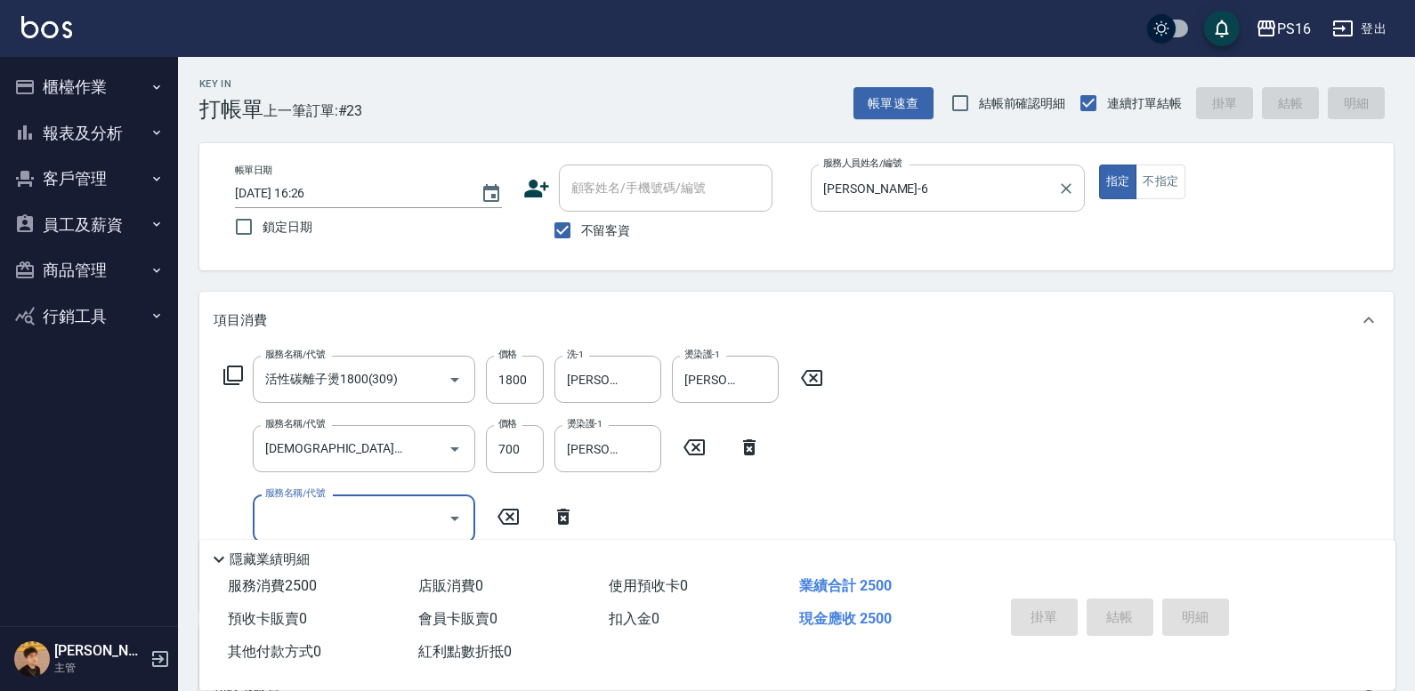
type input "[DATE] 17:03"
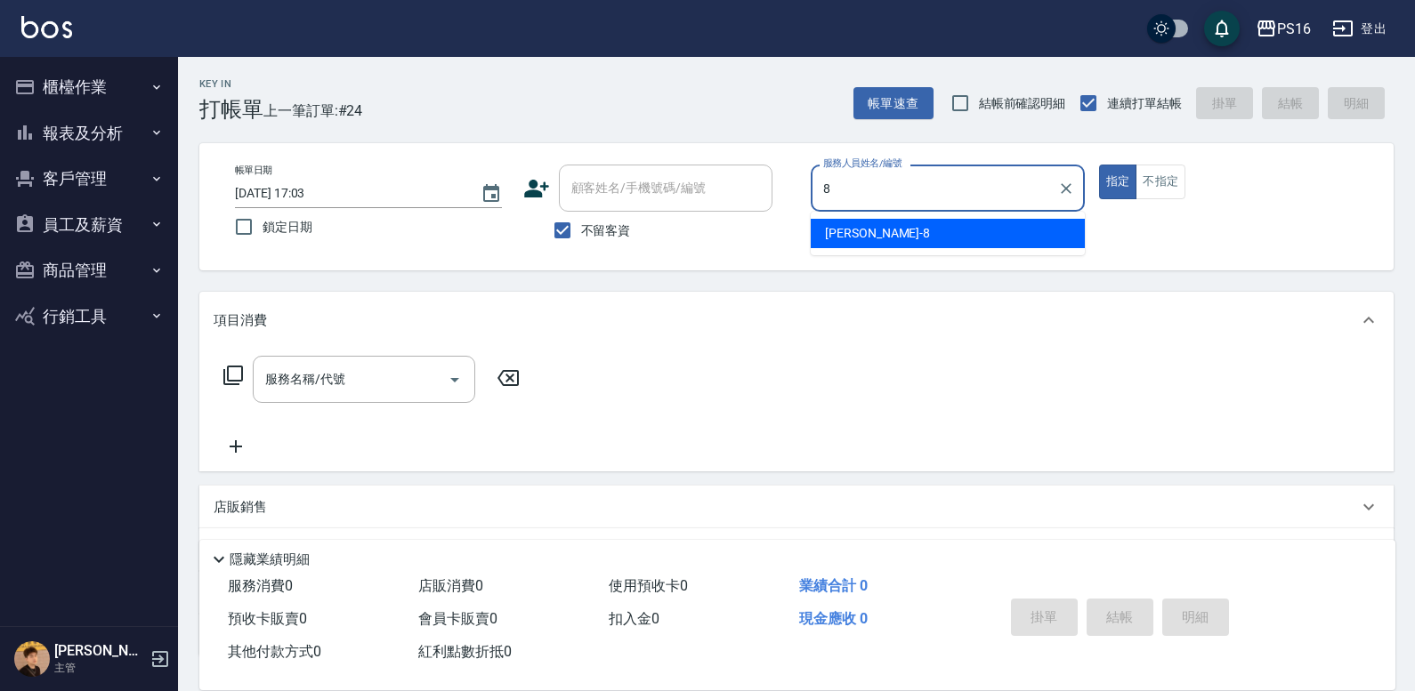
type input "[PERSON_NAME]-8"
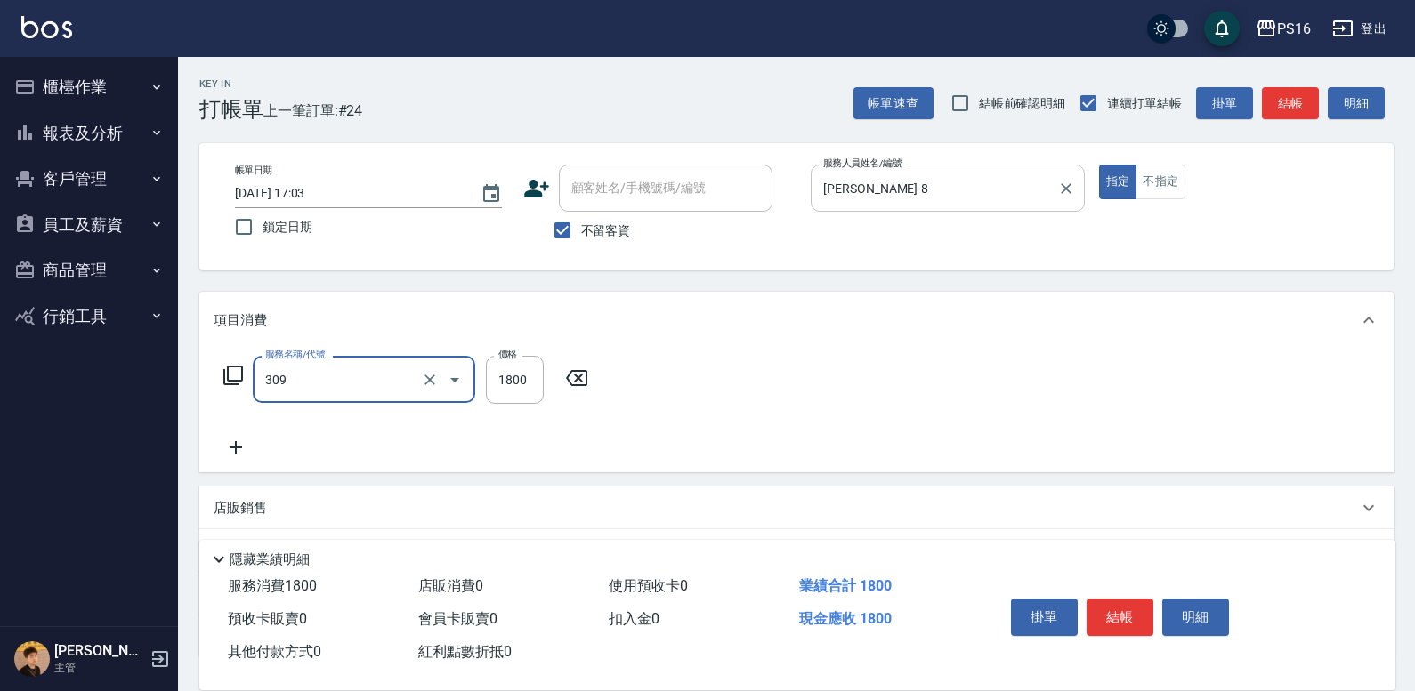
type input "活性碳離子燙1800(309)"
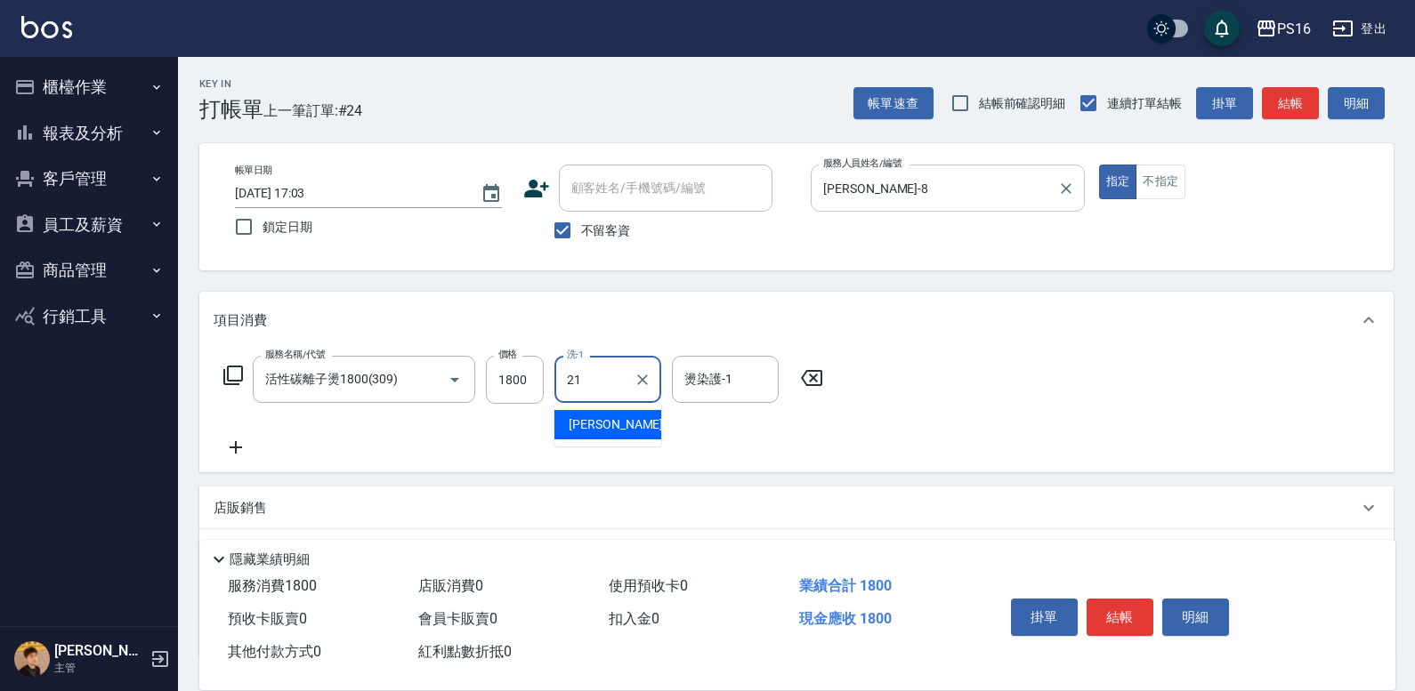
type input "[PERSON_NAME]-21"
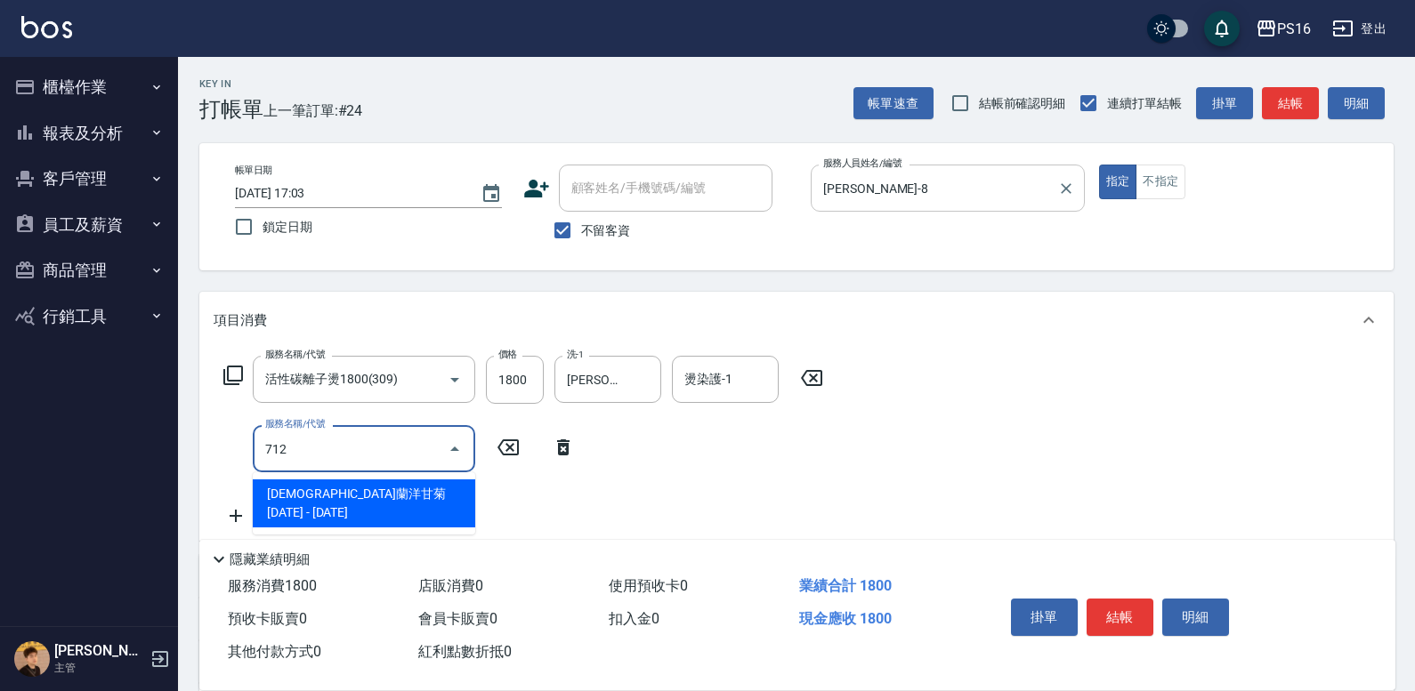
type input "[DEMOGRAPHIC_DATA]蘭洋甘菊1000(712)"
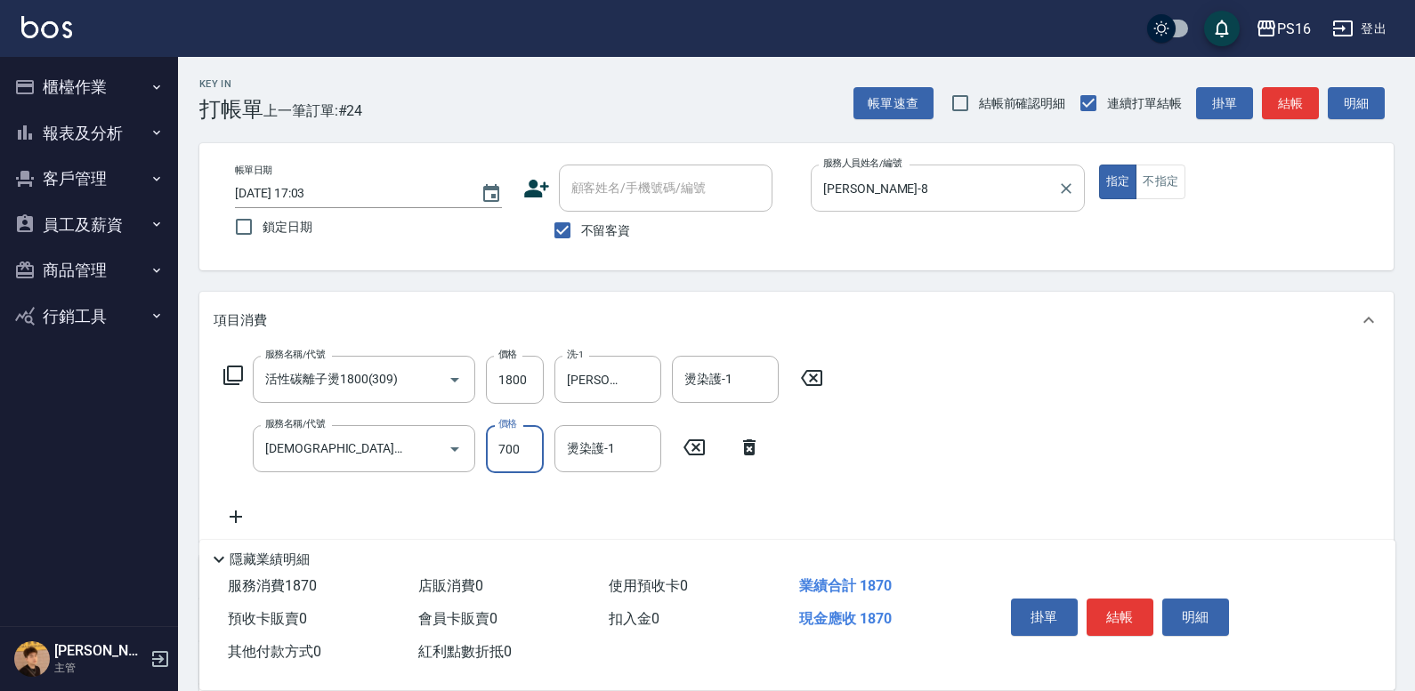
type input "700"
type input "[PERSON_NAME]-21"
click at [734, 373] on input "燙染護-1" at bounding box center [725, 379] width 91 height 31
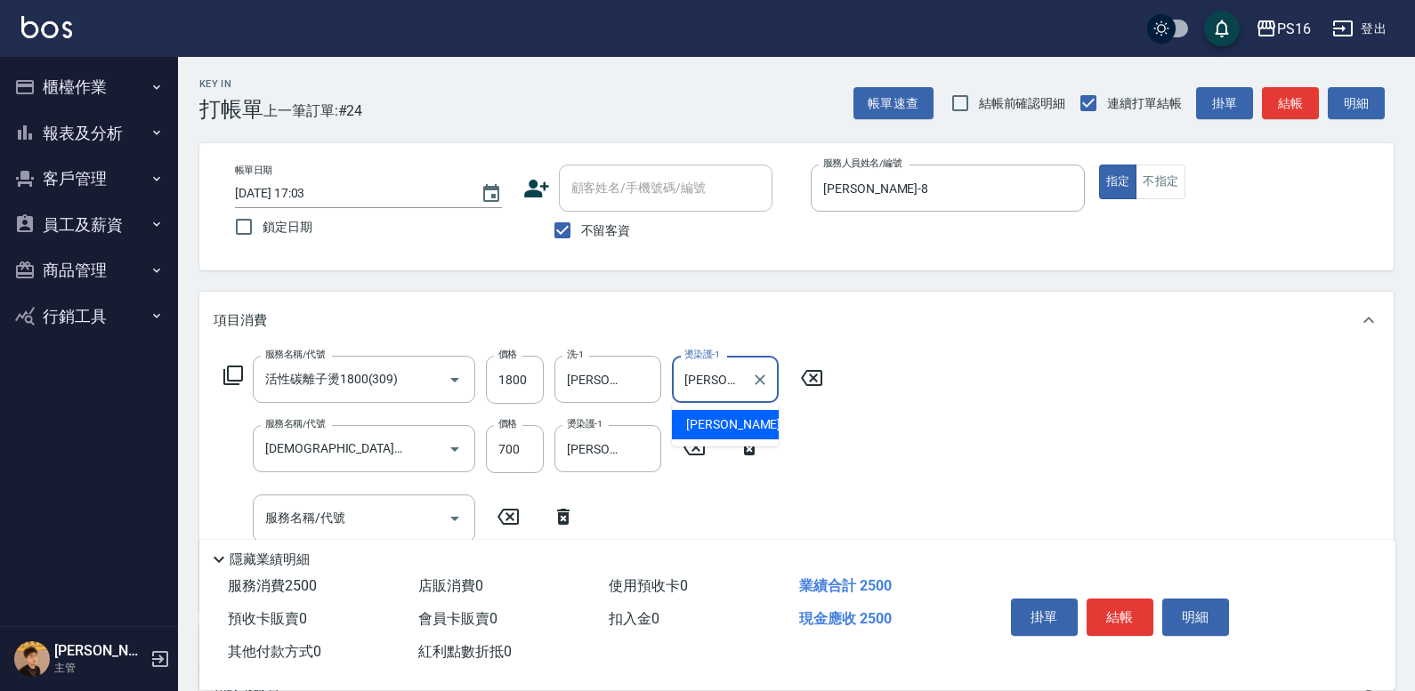
type input "[PERSON_NAME]-21"
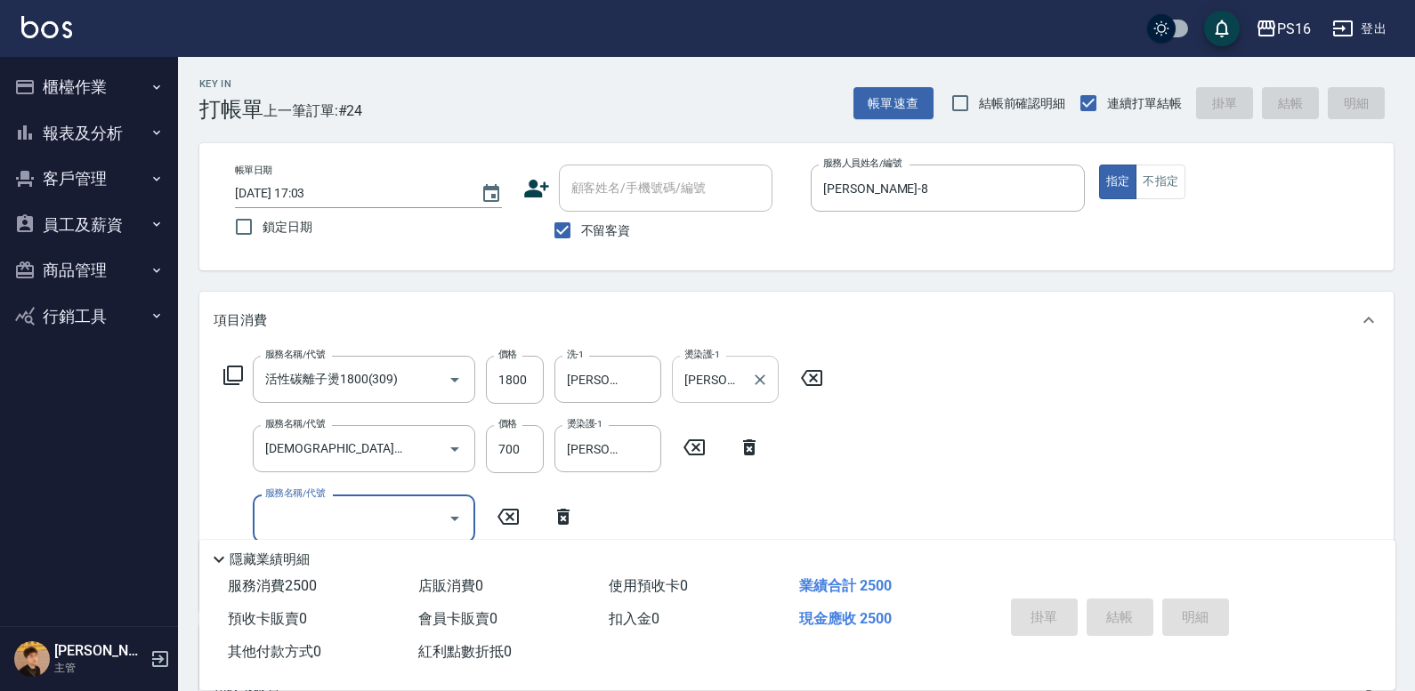
type input "[DATE] 17:04"
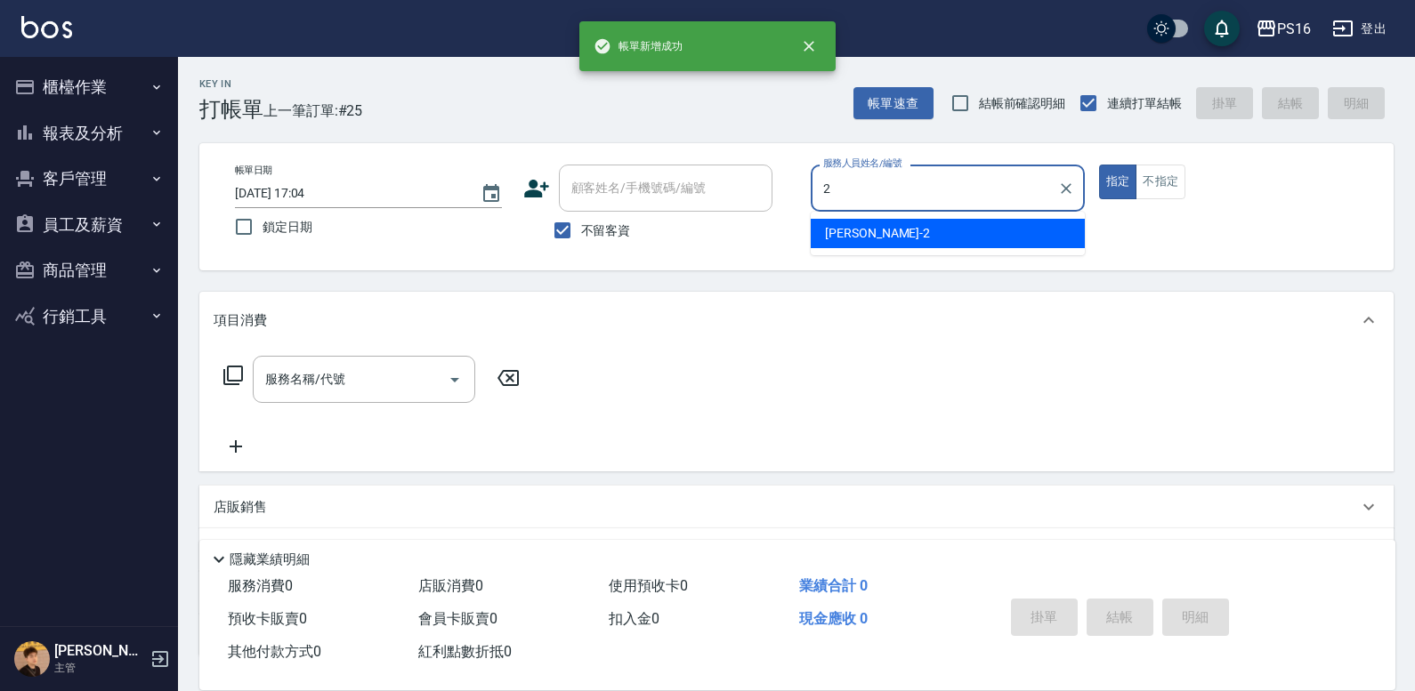
type input "[PERSON_NAME]-2"
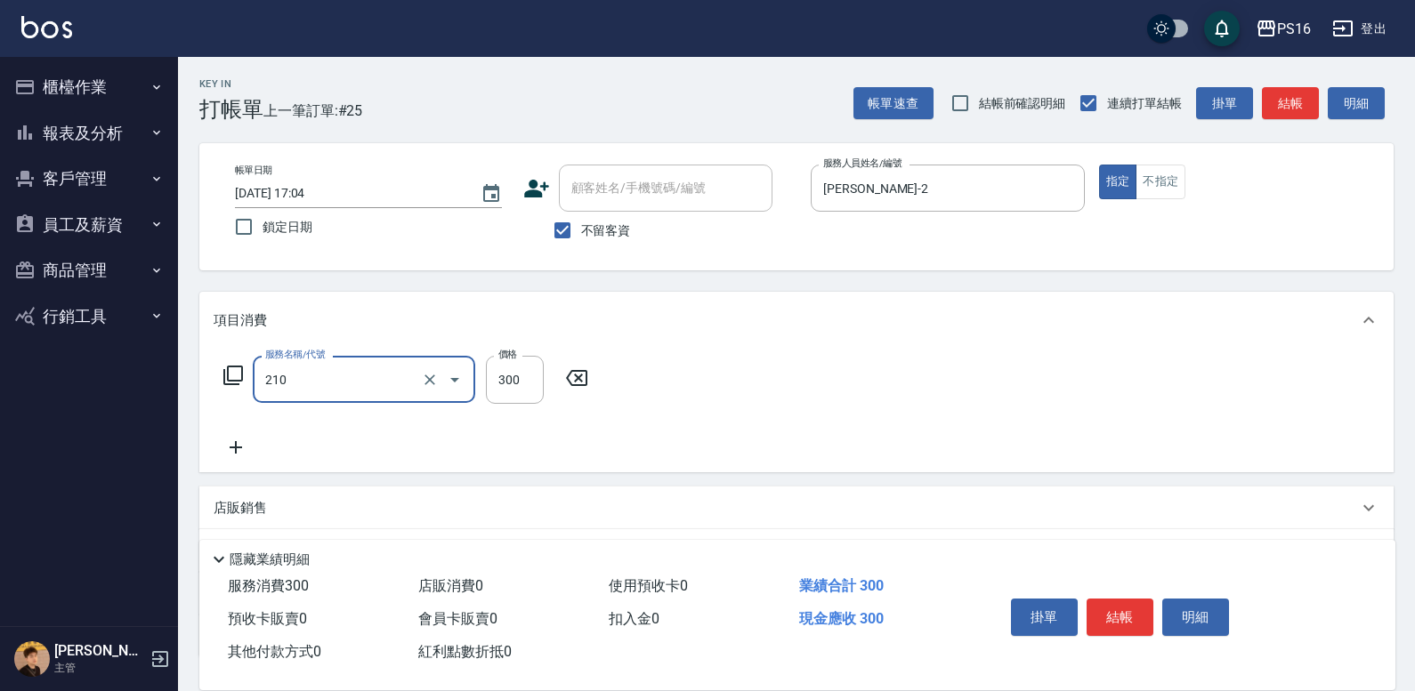
type input "[PERSON_NAME]洗髮精(210)"
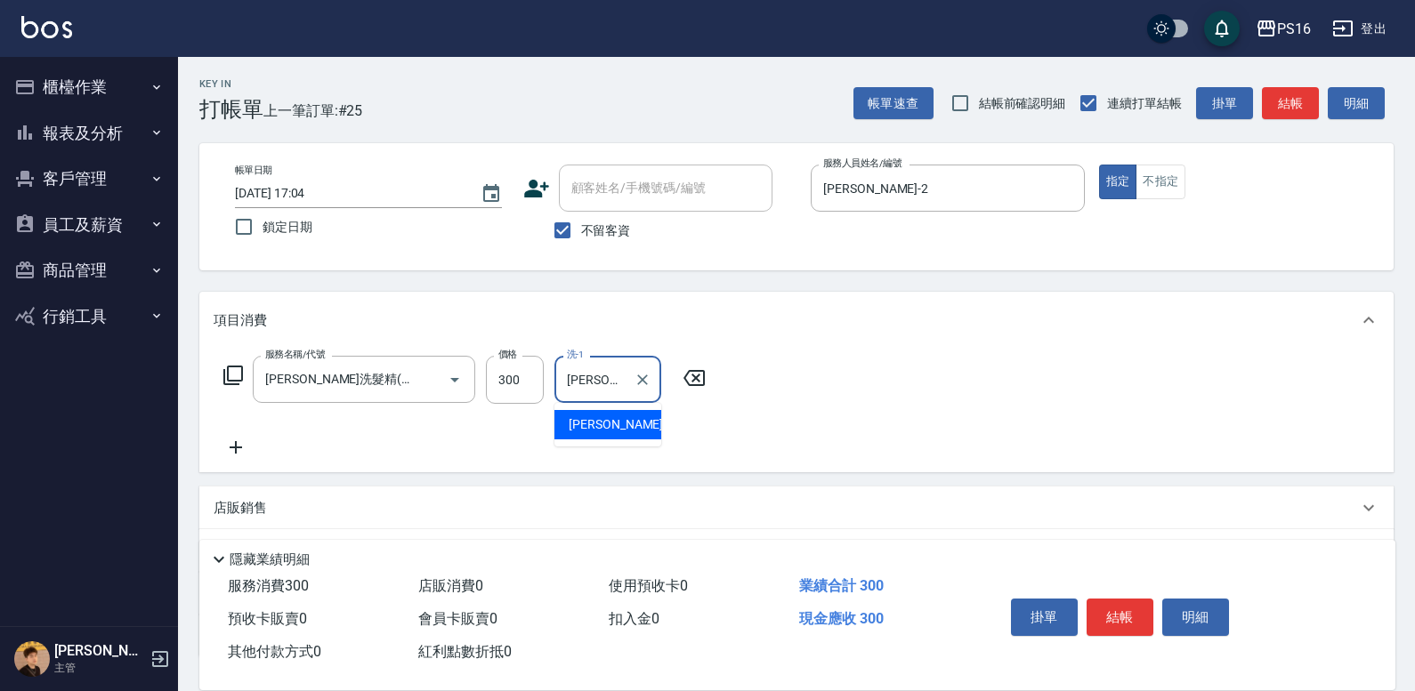
type input "[PERSON_NAME]-20"
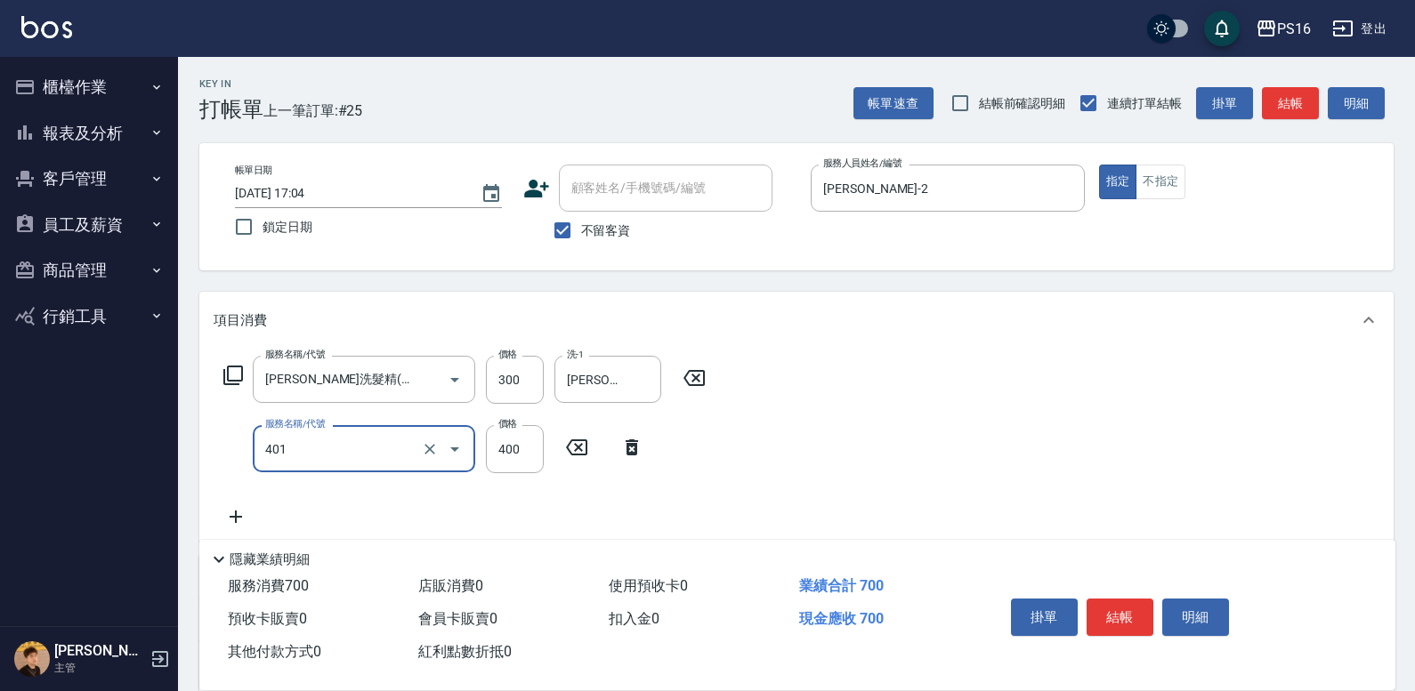
type input "剪髮(401)"
type input "200"
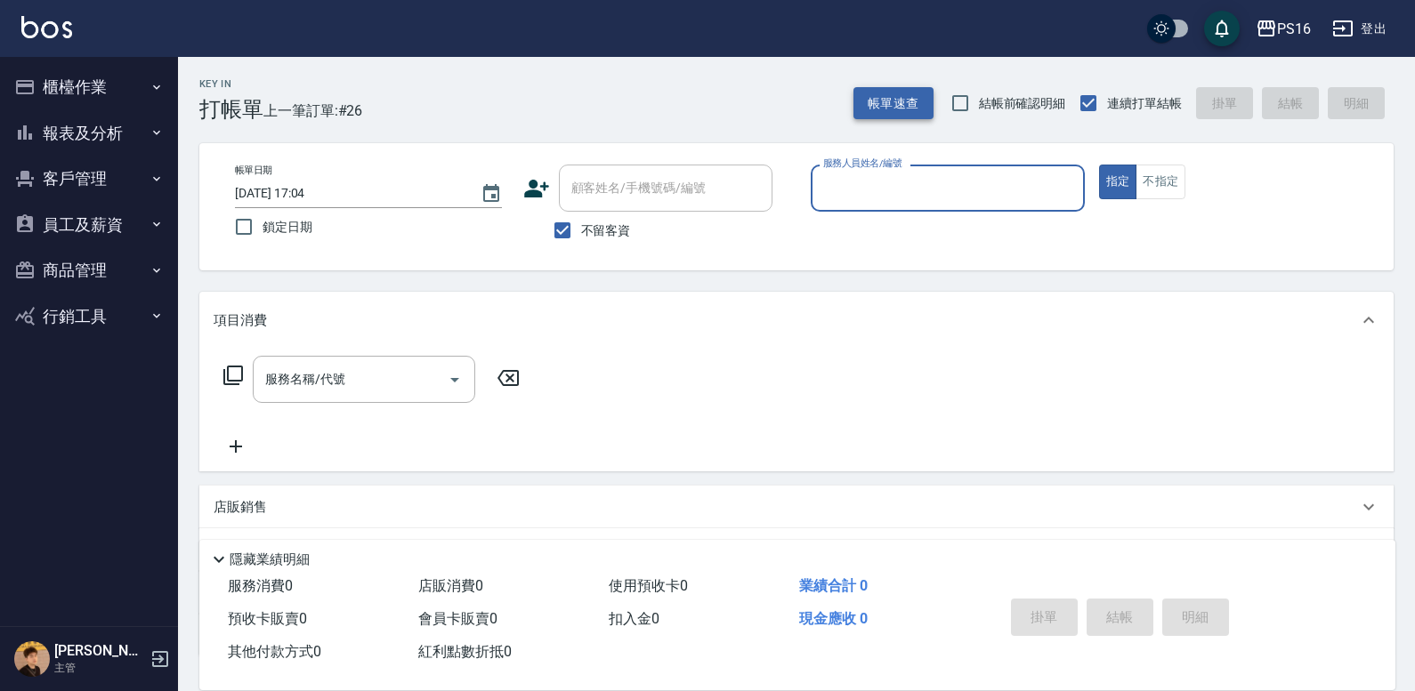
click at [903, 104] on button "帳單速查" at bounding box center [893, 103] width 80 height 33
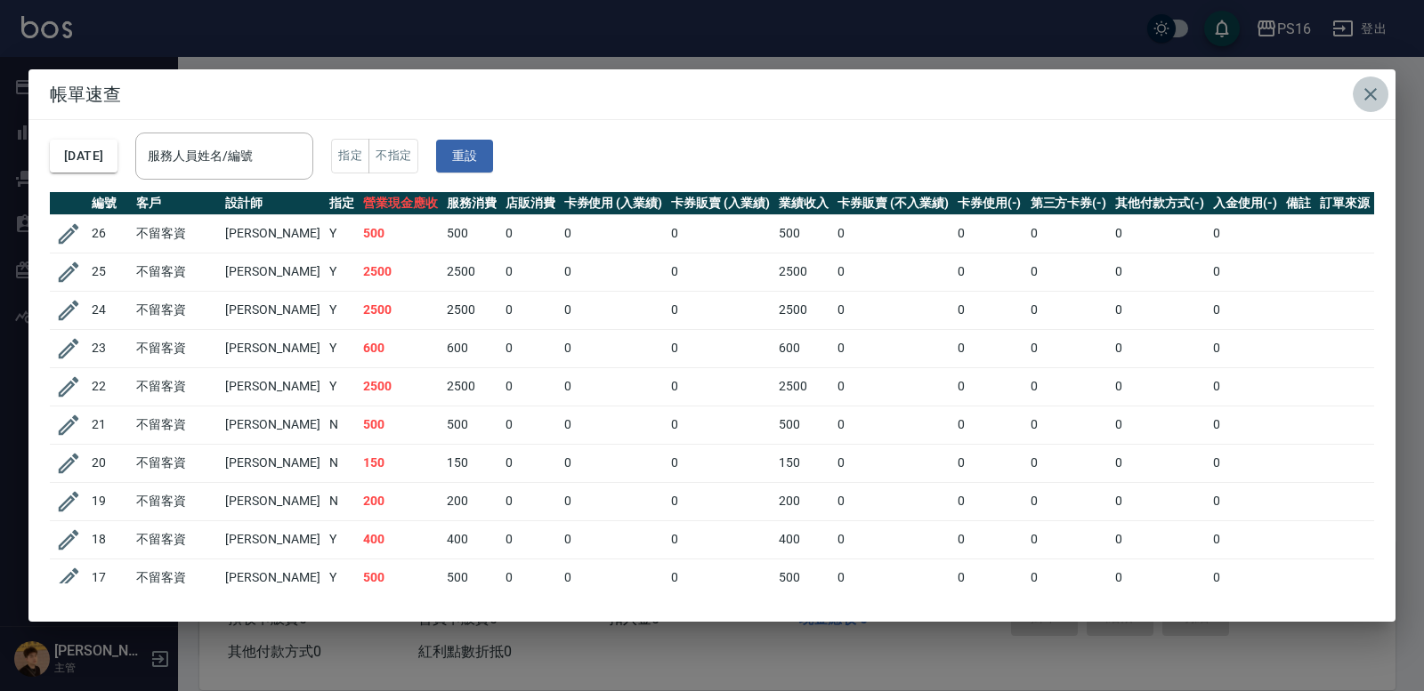
click at [1371, 95] on icon "button" at bounding box center [1370, 94] width 12 height 12
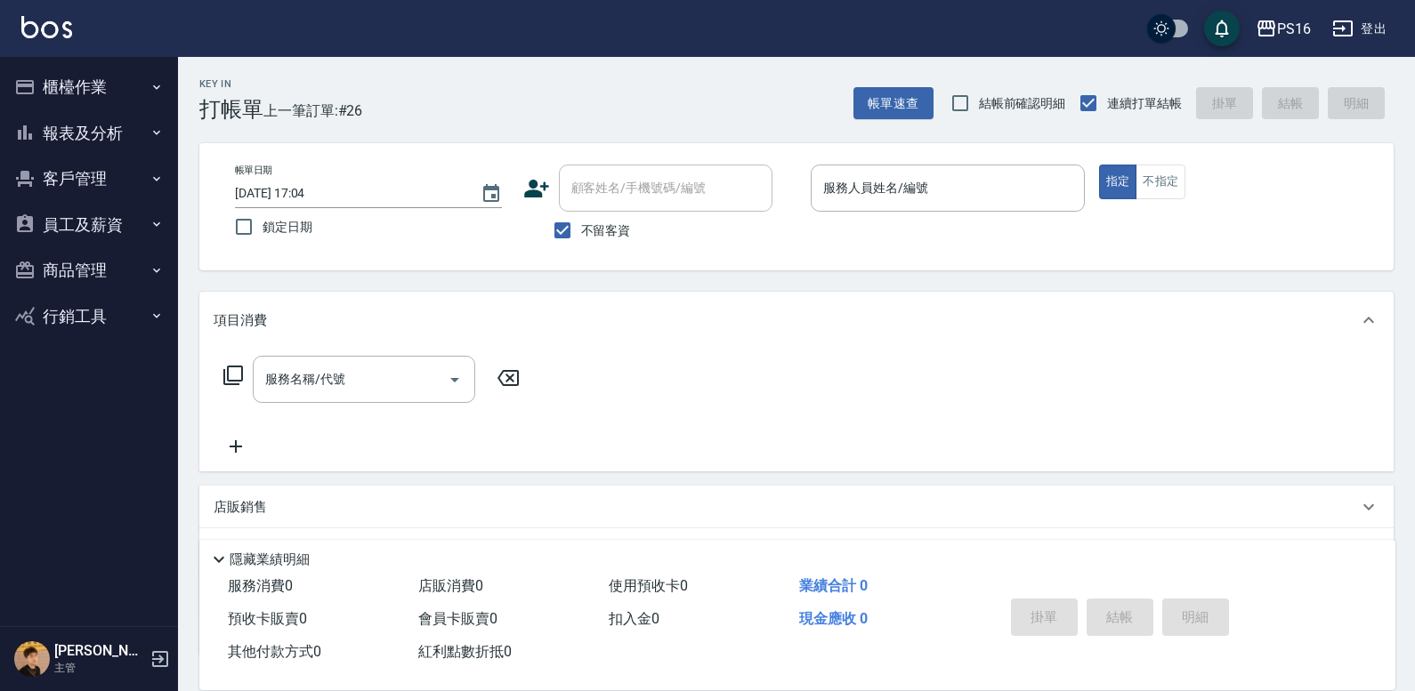
click at [1201, 60] on div "Key In 打帳單 上一筆訂單:#26 帳單速查 結帳前確認明細 連續打單結帳 掛單 結帳 明細" at bounding box center [785, 89] width 1215 height 65
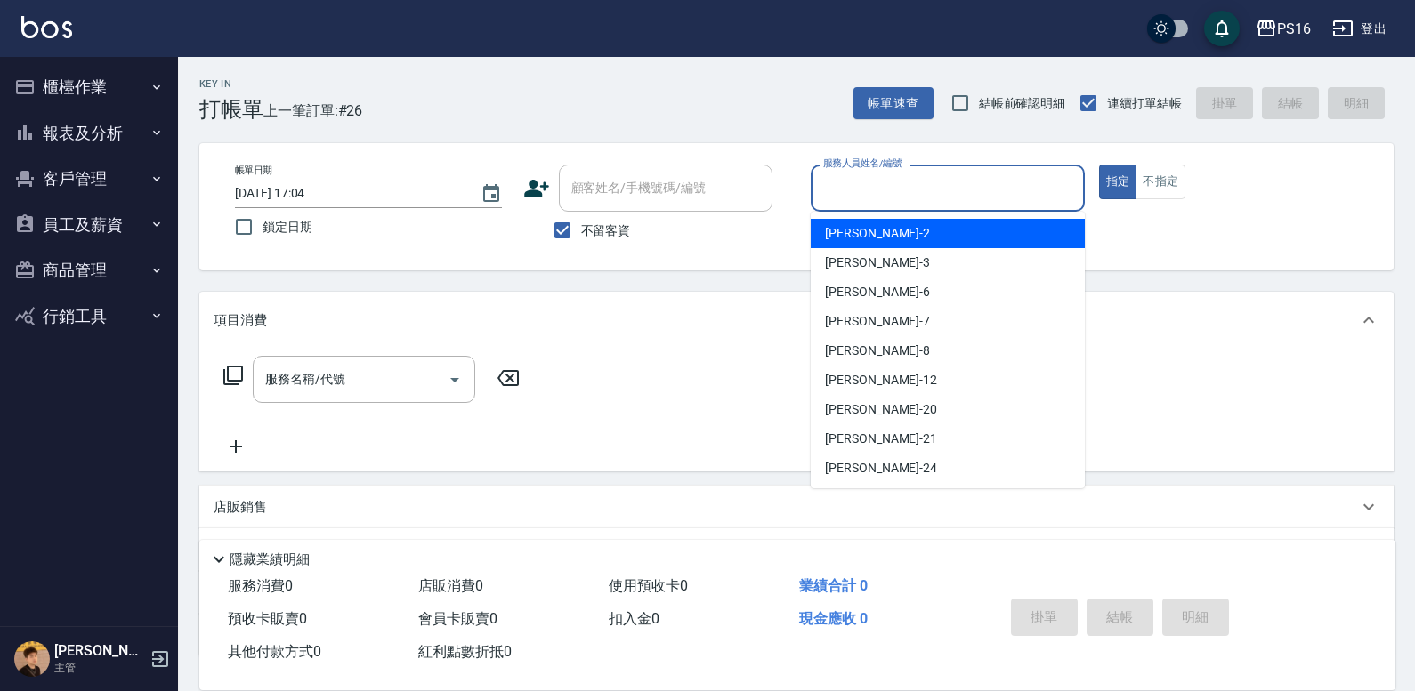
click at [994, 190] on input "服務人員姓名/編號" at bounding box center [948, 188] width 258 height 31
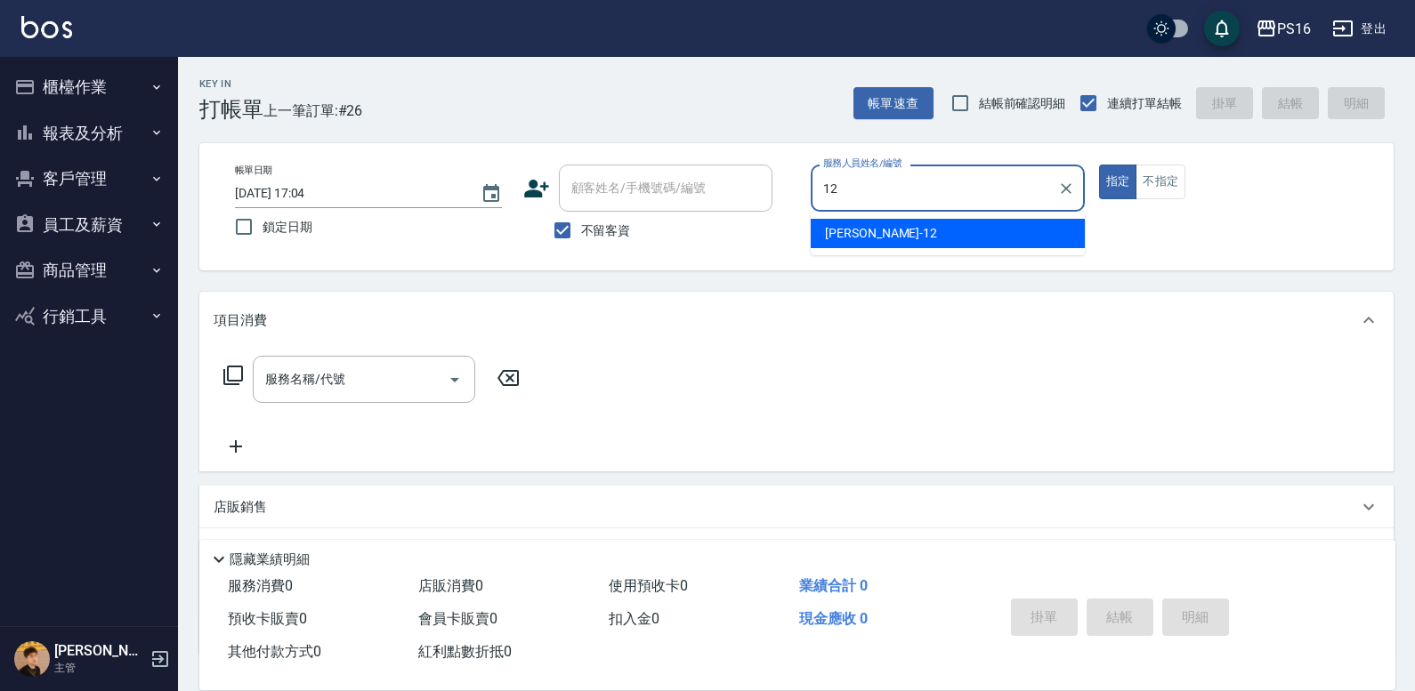
type input "[PERSON_NAME]-12"
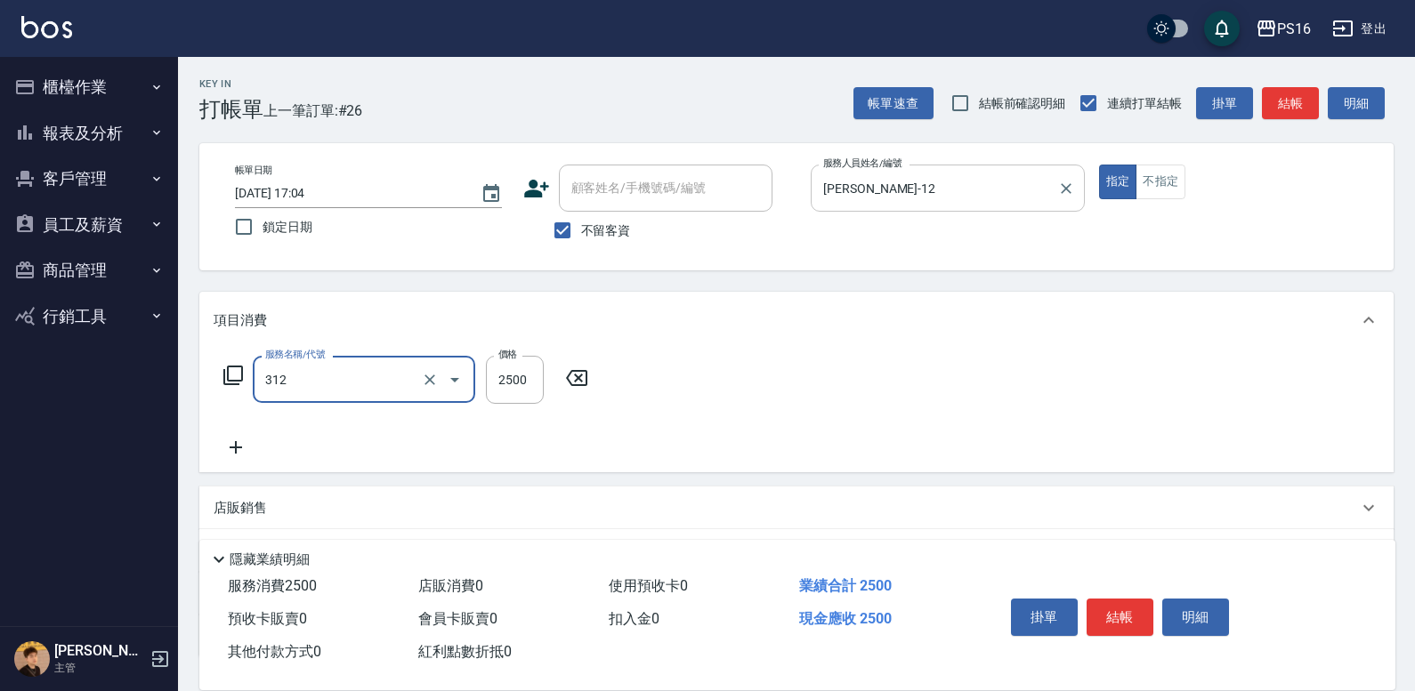
type input "有氧水離子燙2500(312)"
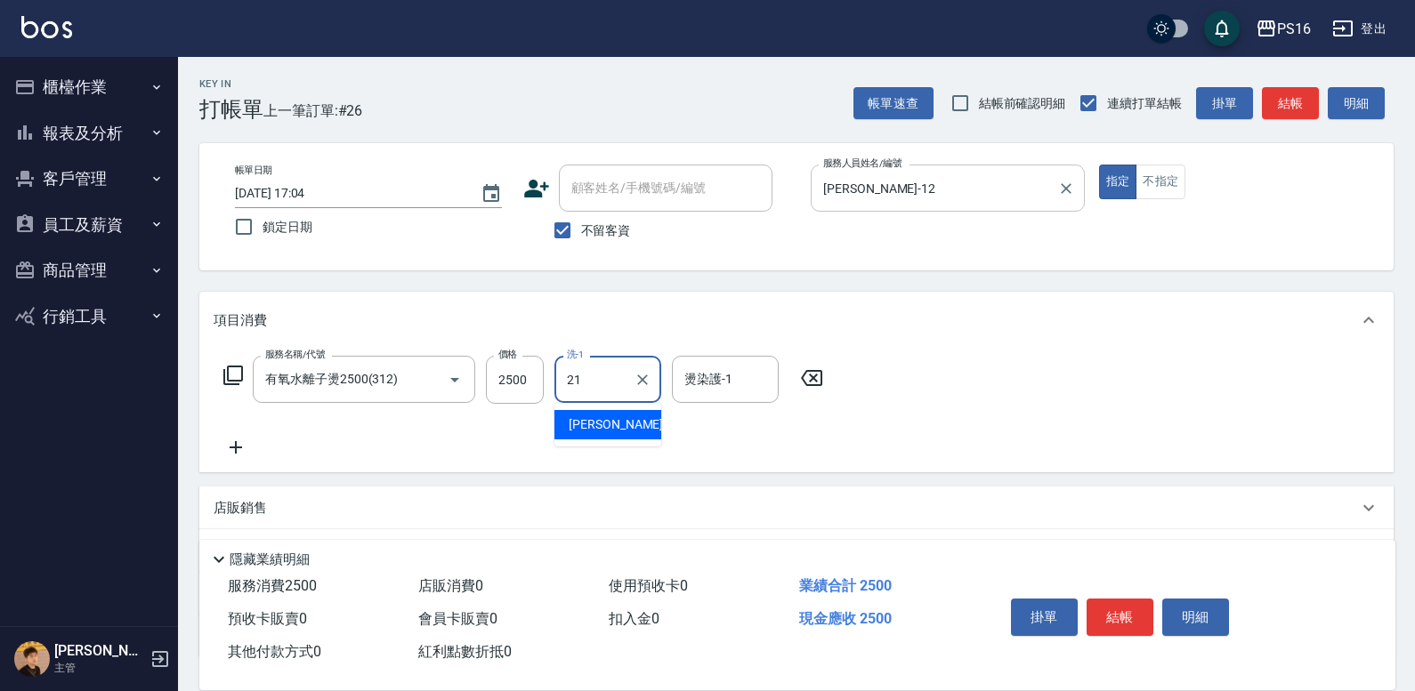
type input "[PERSON_NAME]-21"
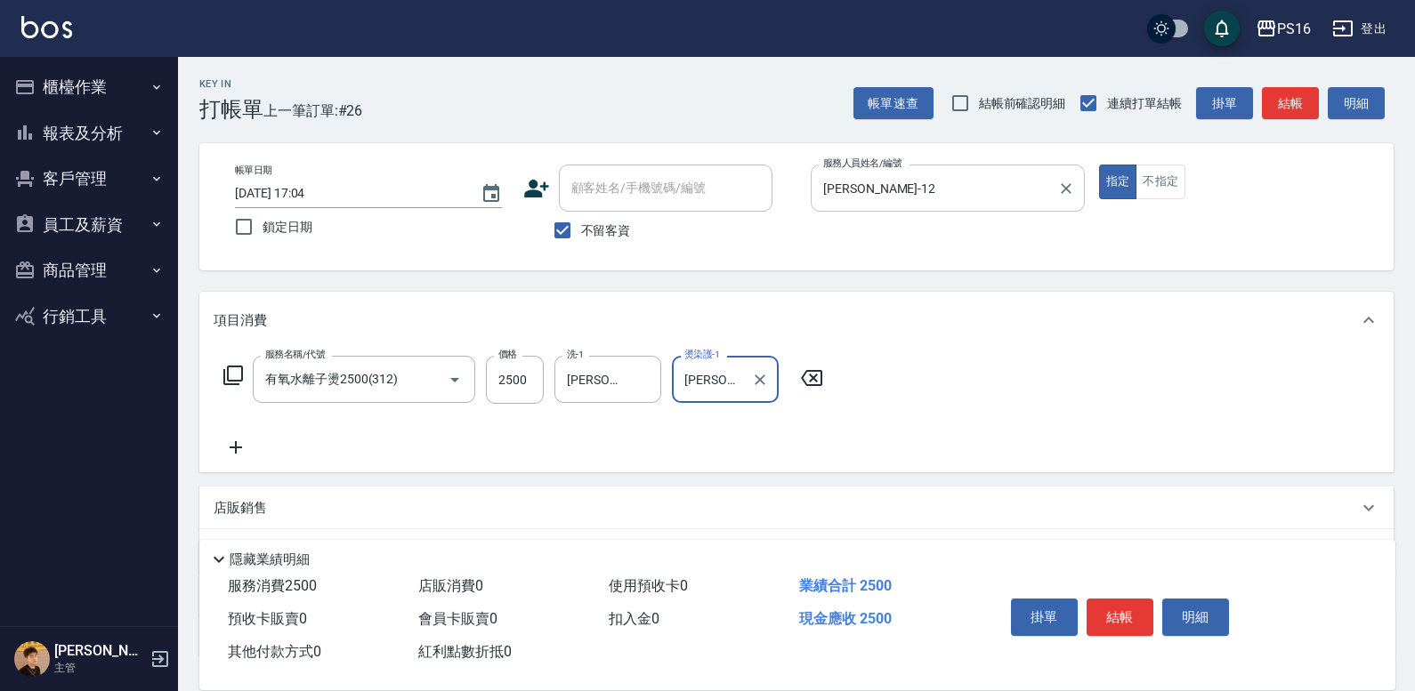
type input "[PERSON_NAME]-21"
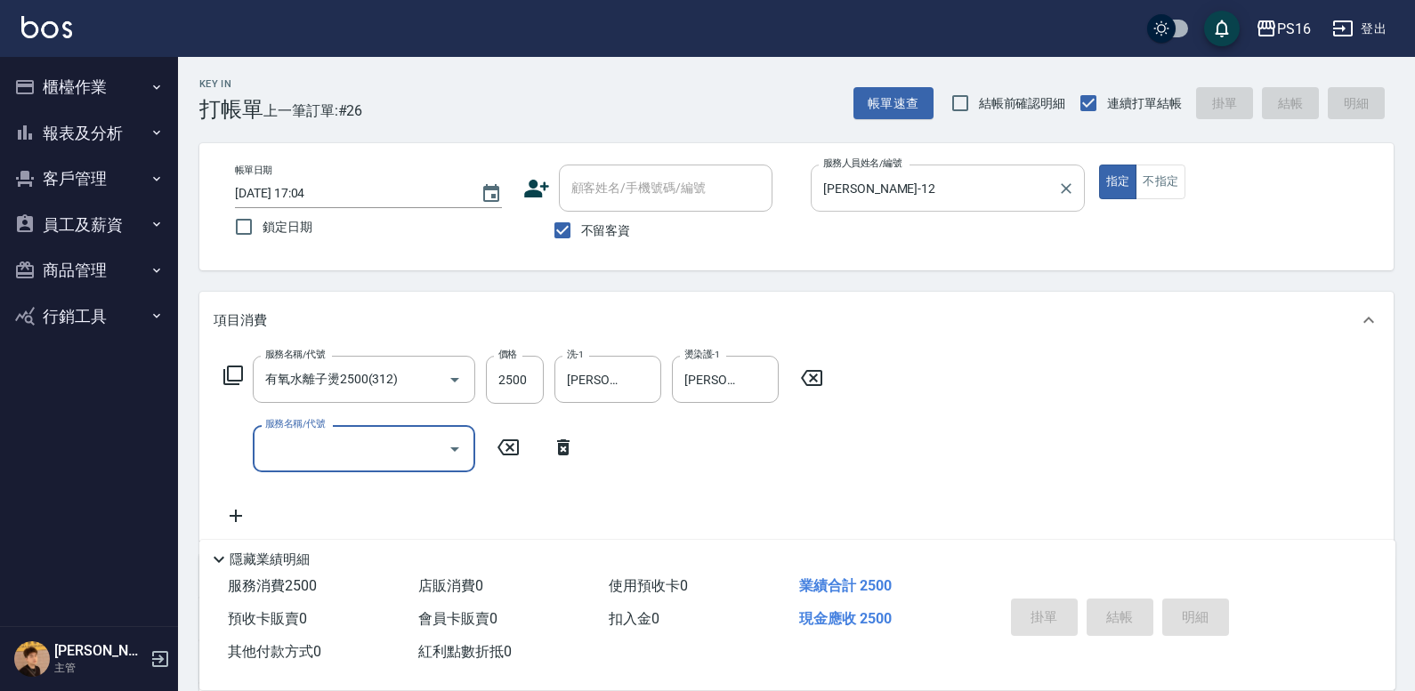
type input "[DATE] 17:07"
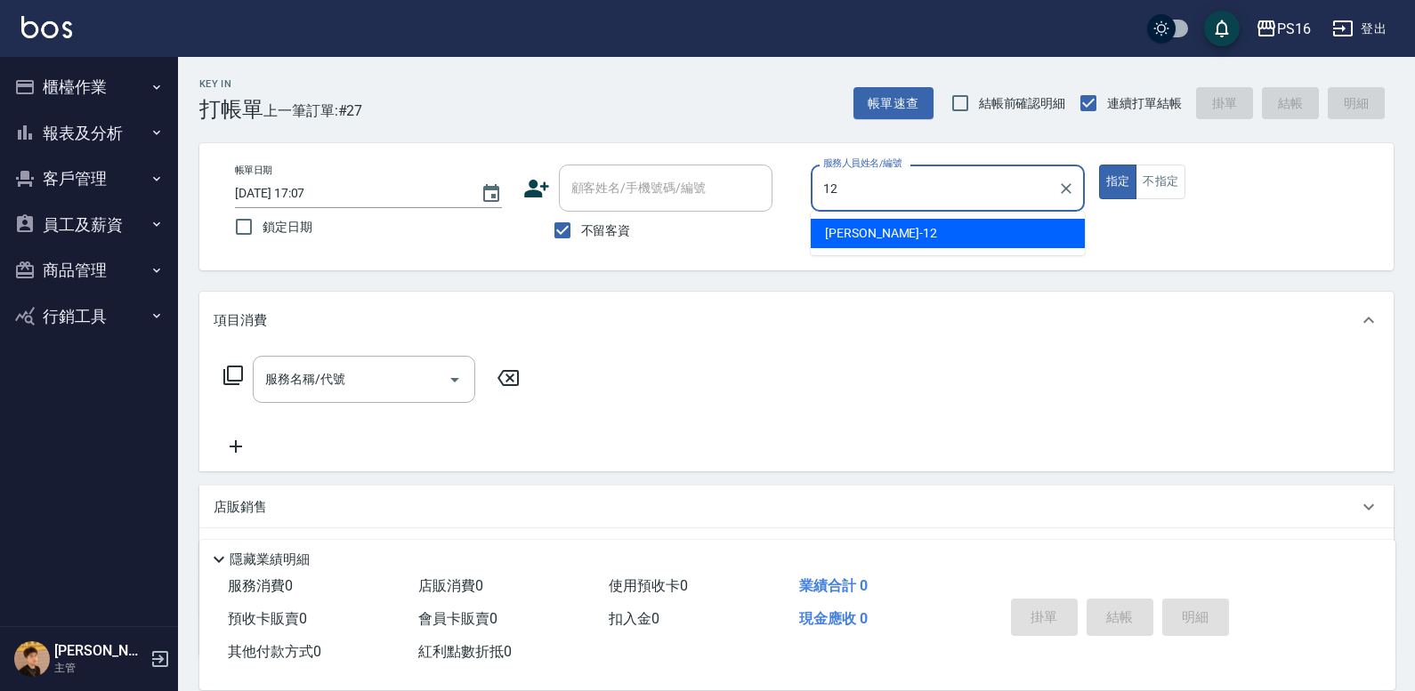
type input "[PERSON_NAME]-12"
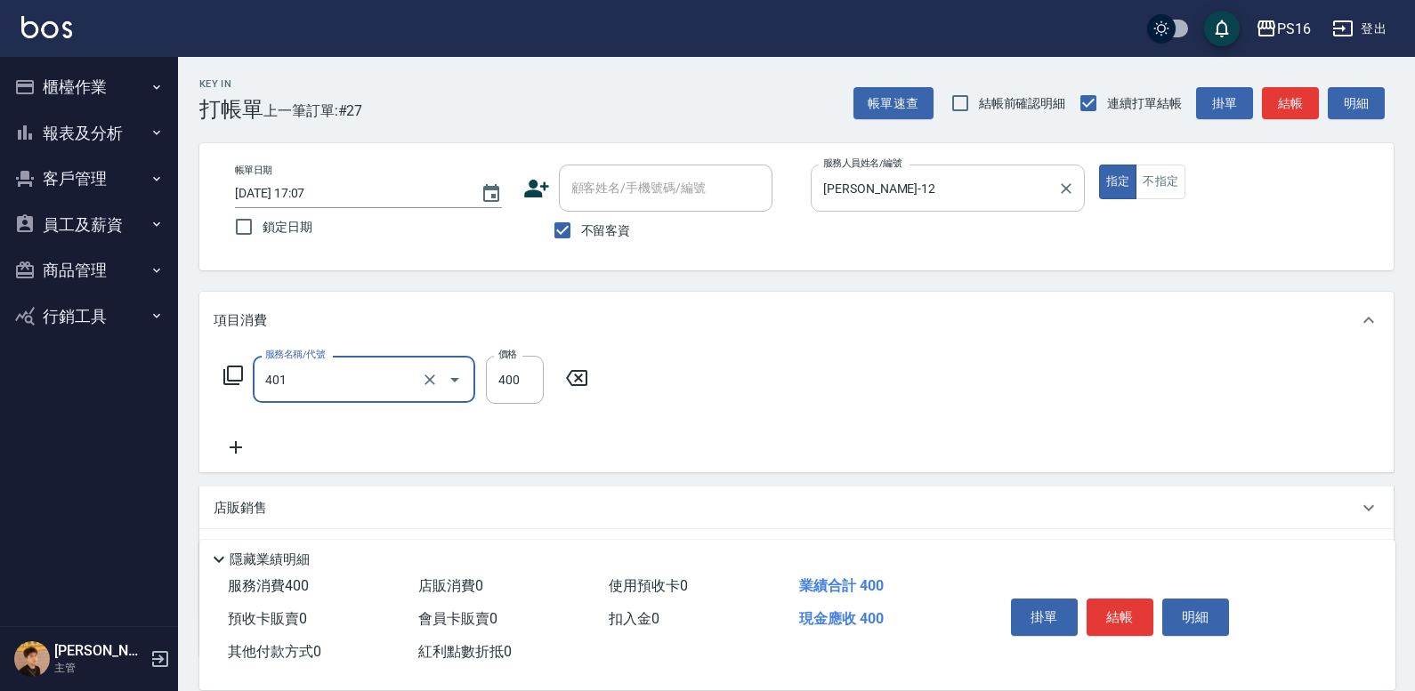
type input "剪髮(401)"
type input "250"
